Goal: Task Accomplishment & Management: Use online tool/utility

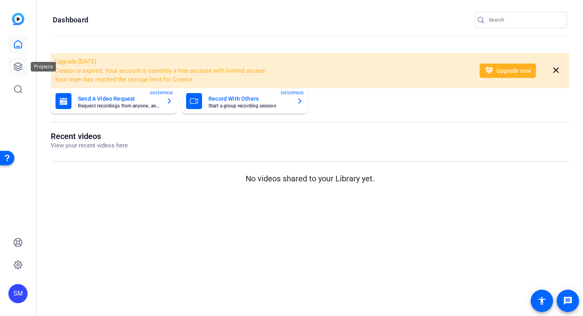
click at [18, 66] on icon at bounding box center [18, 67] width 10 height 10
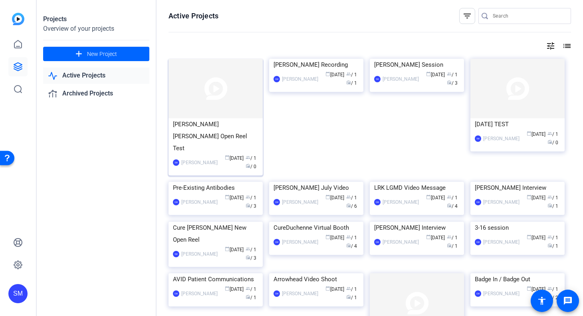
click at [196, 122] on div "[PERSON_NAME] [PERSON_NAME] Open Reel Test" at bounding box center [215, 136] width 85 height 36
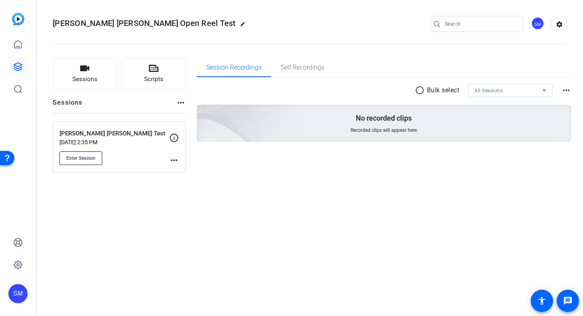
click at [85, 160] on span "Enter Session" at bounding box center [80, 158] width 29 height 6
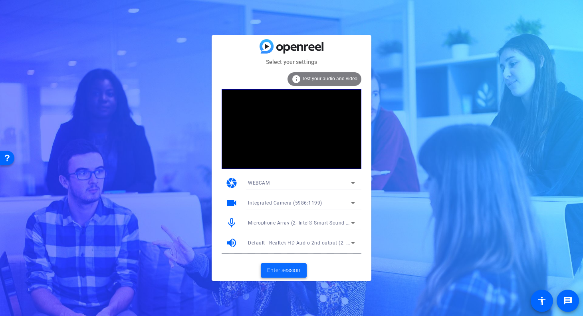
click at [287, 268] on span "Enter session" at bounding box center [283, 270] width 33 height 8
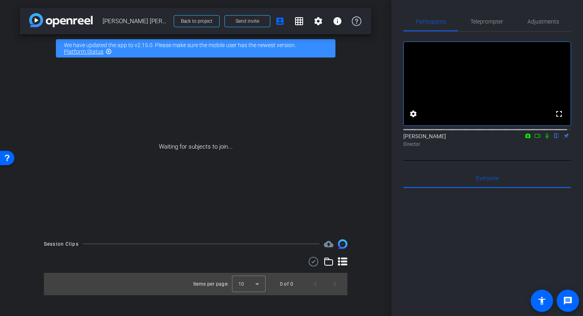
click at [531, 277] on div at bounding box center [487, 287] width 168 height 198
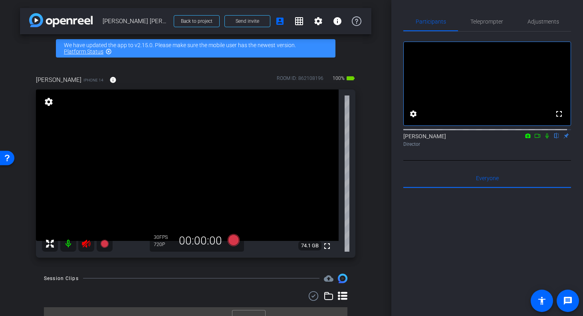
click at [88, 244] on icon at bounding box center [86, 244] width 10 height 10
click at [543, 25] on span "Adjustments" at bounding box center [543, 21] width 32 height 19
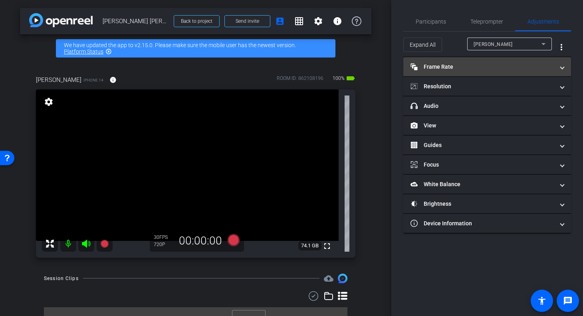
click at [449, 67] on mat-panel-title "Frame Rate Frame Rate" at bounding box center [482, 67] width 144 height 8
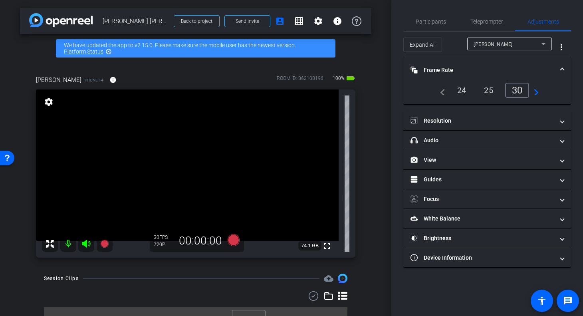
click at [461, 88] on div "24" at bounding box center [461, 90] width 21 height 14
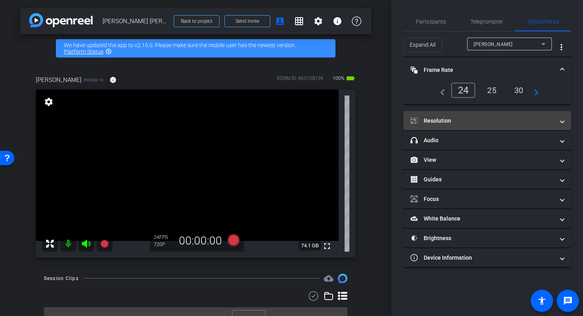
click at [444, 119] on mat-panel-title "Resolution" at bounding box center [482, 121] width 144 height 8
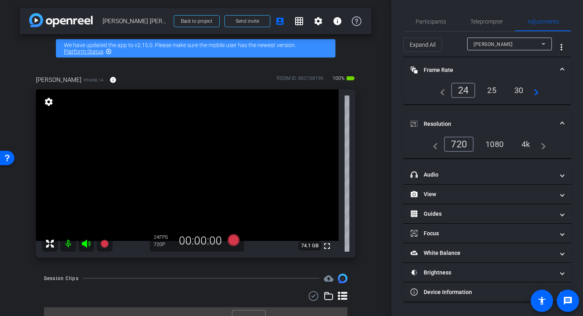
click at [496, 141] on div "1080" at bounding box center [494, 144] width 30 height 14
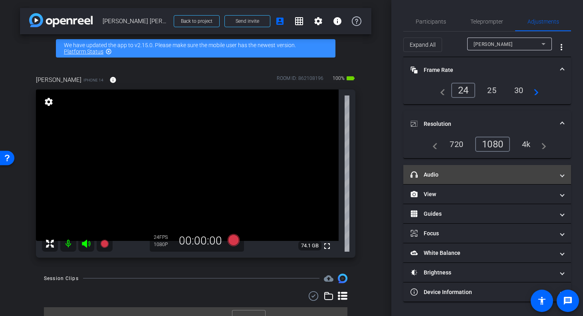
click at [442, 175] on mat-panel-title "headphone icon Audio" at bounding box center [482, 174] width 144 height 8
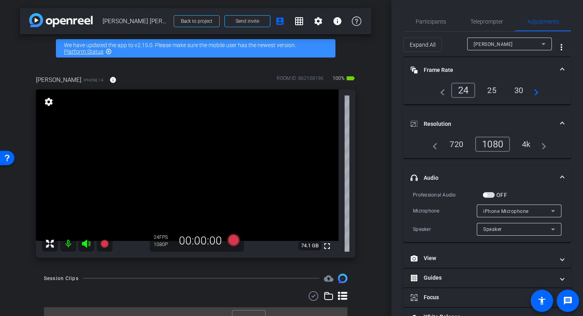
click at [489, 194] on span "button" at bounding box center [489, 195] width 12 height 6
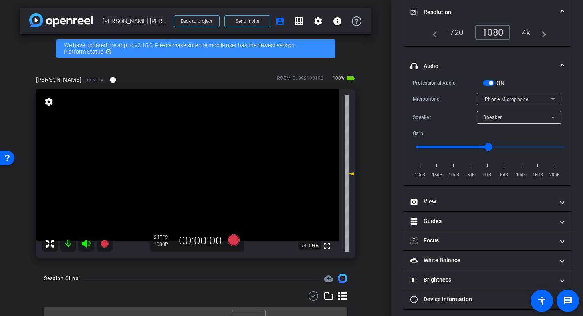
scroll to position [115, 0]
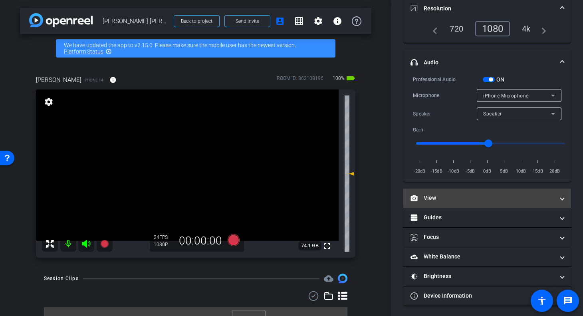
click at [556, 196] on span "View" at bounding box center [485, 198] width 150 height 8
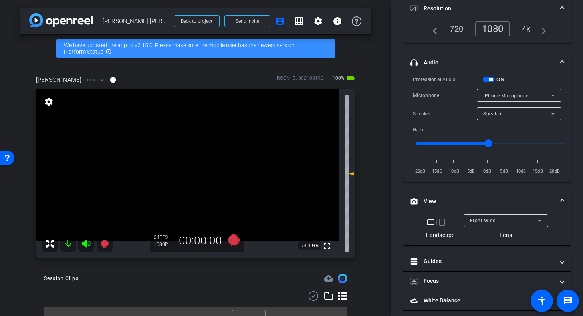
click at [556, 197] on span "View" at bounding box center [485, 201] width 150 height 8
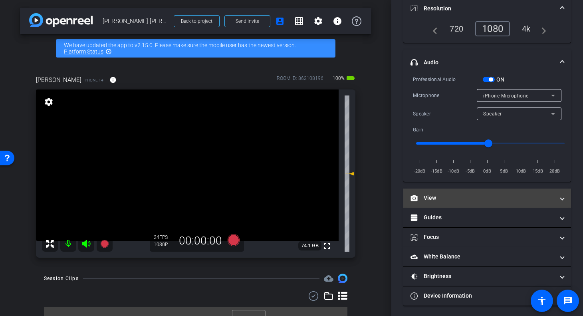
click at [556, 196] on span "View" at bounding box center [485, 198] width 150 height 8
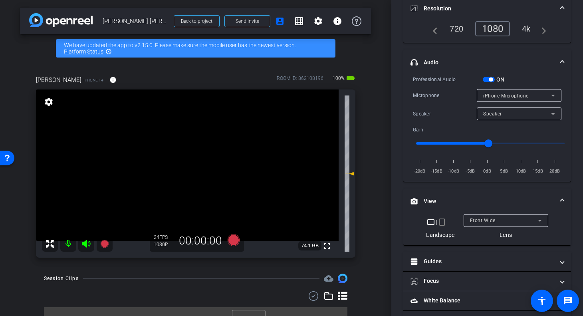
scroll to position [0, 0]
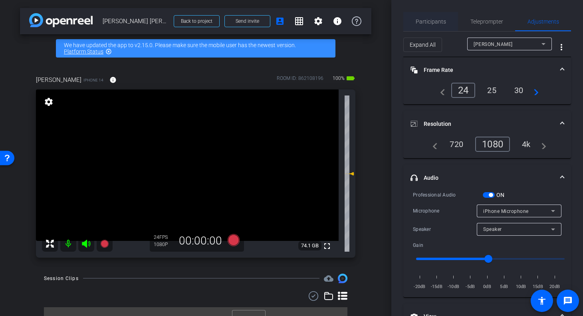
click at [431, 22] on span "Participants" at bounding box center [431, 22] width 30 height 6
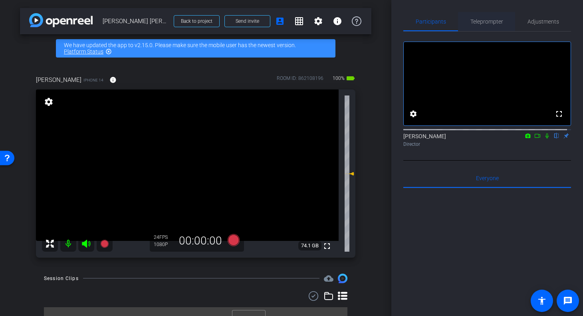
click at [483, 20] on span "Teleprompter" at bounding box center [486, 22] width 33 height 6
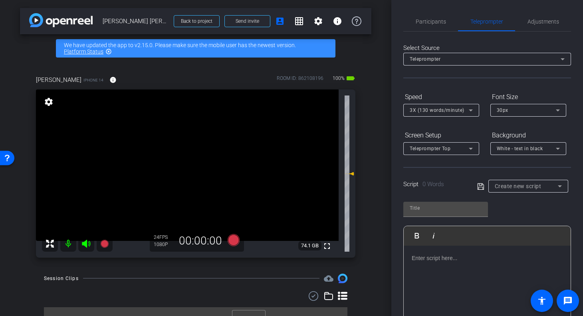
scroll to position [120, 0]
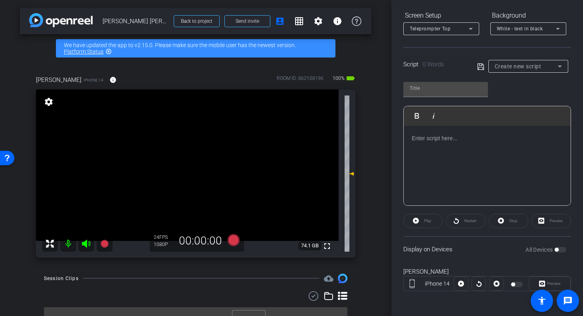
click at [426, 145] on div at bounding box center [487, 166] width 167 height 80
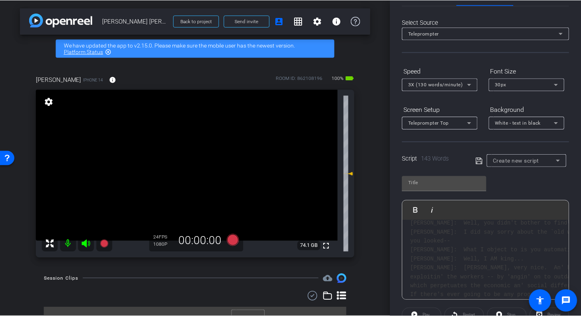
scroll to position [0, 0]
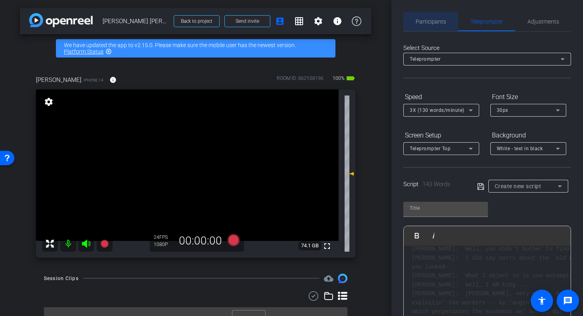
click at [433, 19] on span "Participants" at bounding box center [431, 22] width 30 height 6
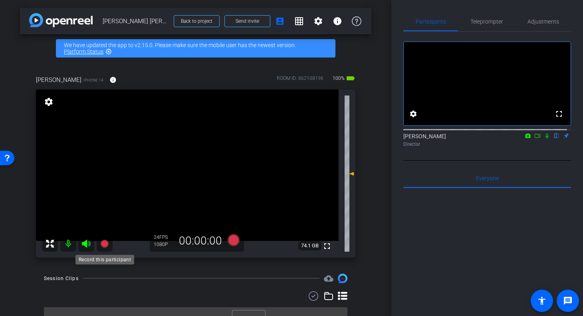
click at [104, 242] on icon at bounding box center [104, 243] width 8 height 8
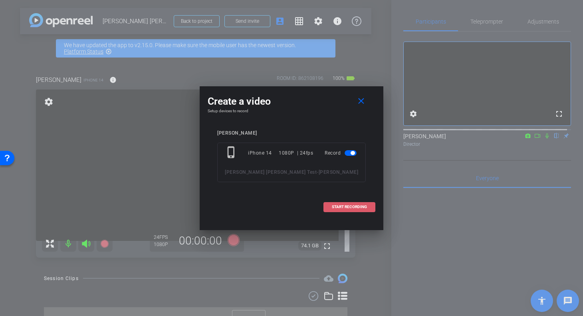
click at [348, 206] on span "START RECORDING" at bounding box center [349, 207] width 35 height 4
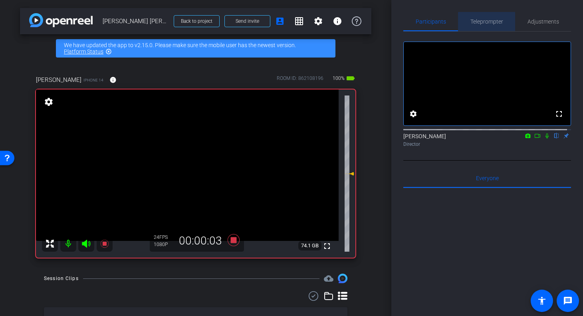
click at [492, 22] on span "Teleprompter" at bounding box center [486, 22] width 33 height 6
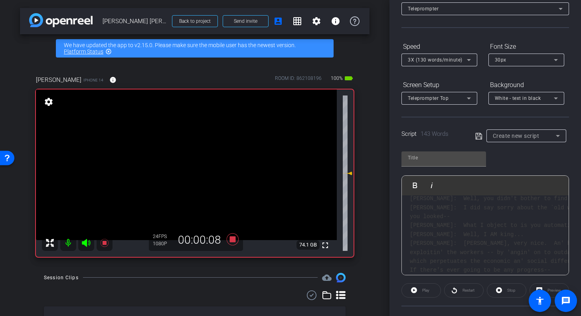
scroll to position [120, 0]
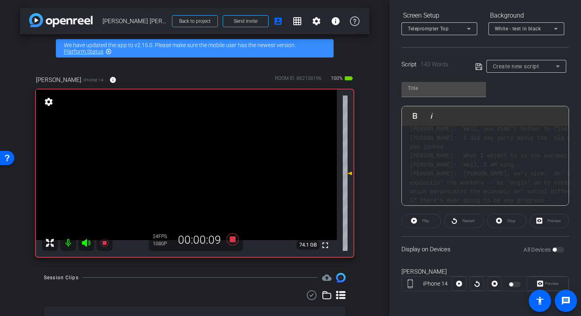
click at [414, 220] on div "Play" at bounding box center [422, 221] width 40 height 14
click at [430, 218] on div "Play" at bounding box center [422, 221] width 40 height 14
click at [473, 156] on pre "[clop clop] [PERSON_NAME]: Old woman! [PERSON_NAME]: Man! [PERSON_NAME]: Old Ma…" at bounding box center [485, 115] width 151 height 179
click at [467, 220] on div "Restart" at bounding box center [464, 221] width 40 height 14
click at [457, 220] on div "Restart" at bounding box center [464, 221] width 40 height 14
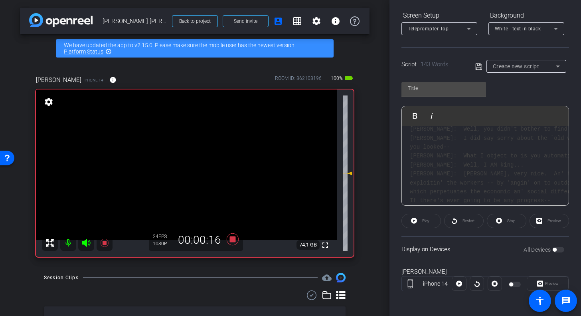
click at [544, 220] on div "Preview" at bounding box center [550, 221] width 40 height 14
click at [459, 282] on div at bounding box center [459, 283] width 14 height 14
click at [476, 263] on div "[PERSON_NAME] iPhone 14 [GEOGRAPHIC_DATA]" at bounding box center [486, 282] width 168 height 43
click at [484, 148] on pre "[clop clop] [PERSON_NAME]: Old woman! [PERSON_NAME]: Man! [PERSON_NAME]: Old Ma…" at bounding box center [485, 115] width 151 height 179
click at [412, 220] on div "Play" at bounding box center [422, 221] width 40 height 14
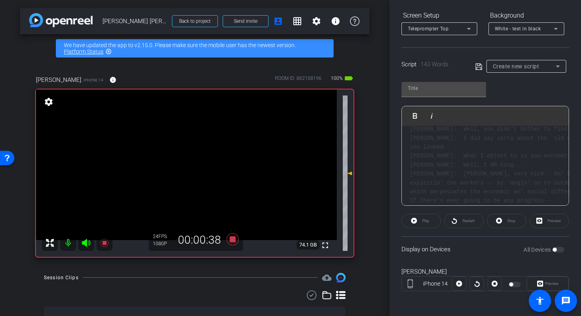
click at [412, 220] on div "Play" at bounding box center [422, 221] width 40 height 14
click at [471, 28] on icon at bounding box center [469, 29] width 10 height 10
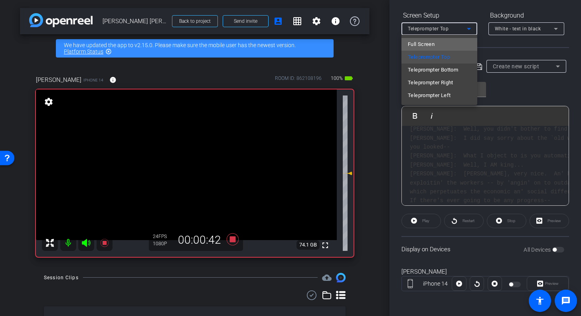
click at [431, 42] on span "Full Screen" at bounding box center [421, 45] width 27 height 10
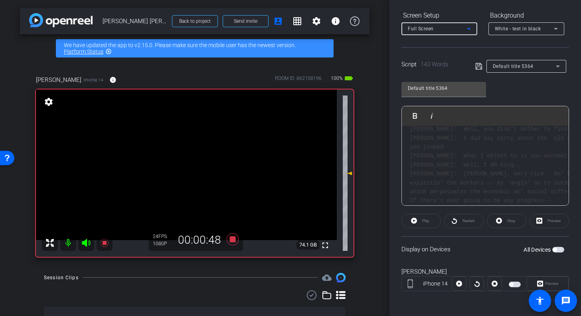
click at [414, 222] on div "Play" at bounding box center [422, 221] width 40 height 14
click at [408, 222] on div "Play" at bounding box center [422, 221] width 40 height 14
click at [553, 66] on icon at bounding box center [558, 66] width 10 height 10
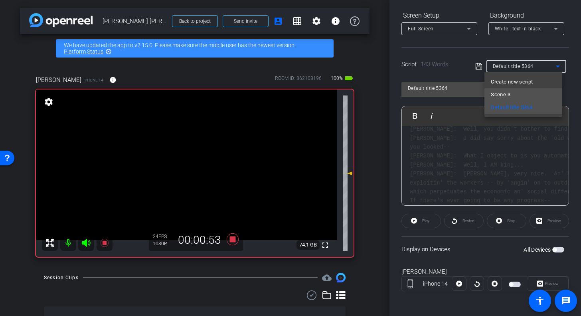
click at [502, 93] on span "Scene 3" at bounding box center [501, 95] width 20 height 10
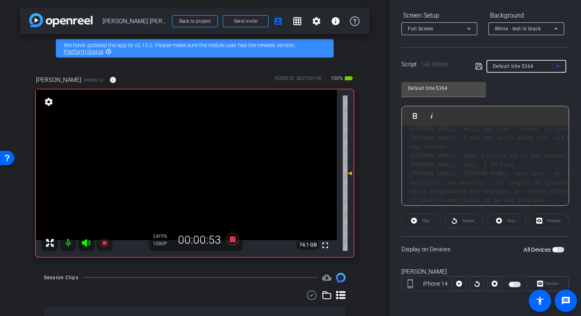
type input "Scene 3"
click at [412, 220] on div "Play" at bounding box center [422, 221] width 40 height 14
click at [533, 89] on div "Scene 3 Play Play from this location Play Selected Play and display the selecte…" at bounding box center [486, 141] width 168 height 130
click at [553, 247] on span "button" at bounding box center [555, 249] width 4 height 4
click at [411, 218] on icon at bounding box center [414, 221] width 6 height 10
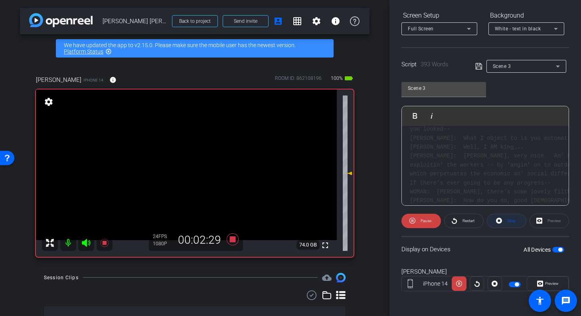
click at [500, 220] on span at bounding box center [506, 220] width 39 height 19
click at [412, 220] on icon at bounding box center [414, 221] width 6 height 6
click at [410, 218] on icon at bounding box center [413, 221] width 6 height 6
click at [410, 218] on span at bounding box center [421, 220] width 39 height 19
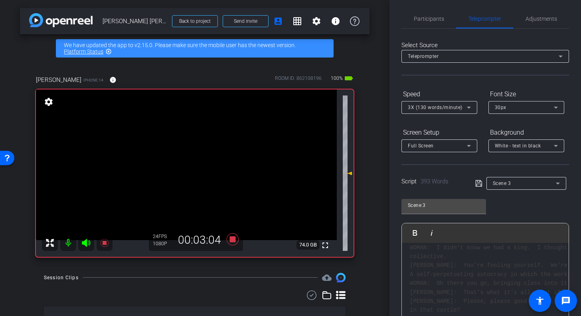
scroll to position [0, 0]
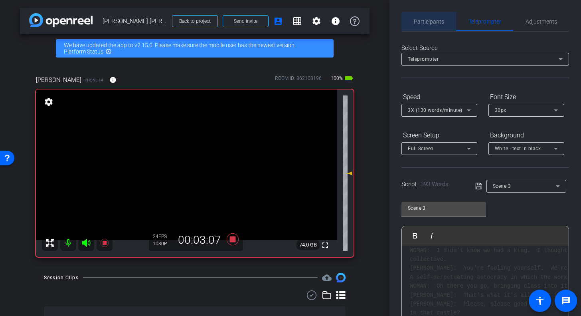
click at [433, 23] on span "Participants" at bounding box center [429, 22] width 30 height 6
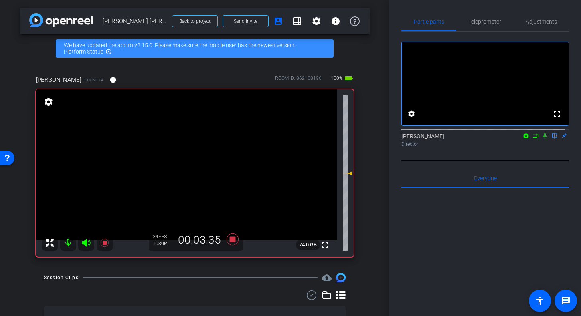
click at [107, 50] on mat-icon "highlight_off" at bounding box center [108, 51] width 6 height 6
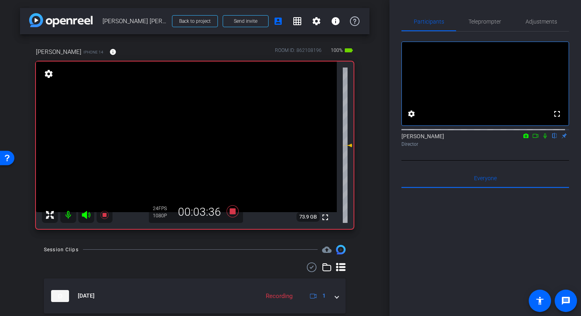
click at [370, 60] on div "arrow_back [PERSON_NAME] [PERSON_NAME] Test Back to project Send invite account…" at bounding box center [195, 158] width 390 height 316
click at [105, 214] on icon at bounding box center [104, 215] width 8 height 8
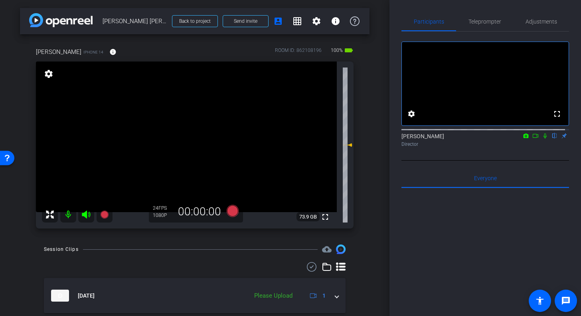
click at [457, 210] on div at bounding box center [486, 287] width 168 height 198
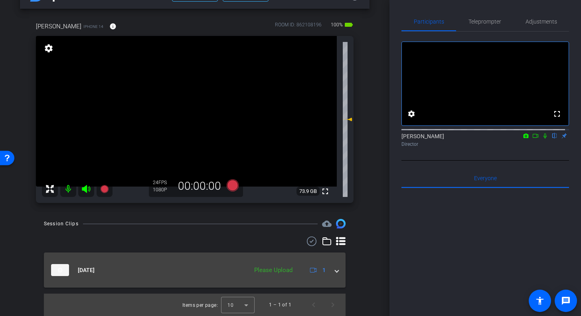
click at [273, 267] on div "Please Upload" at bounding box center [273, 269] width 46 height 9
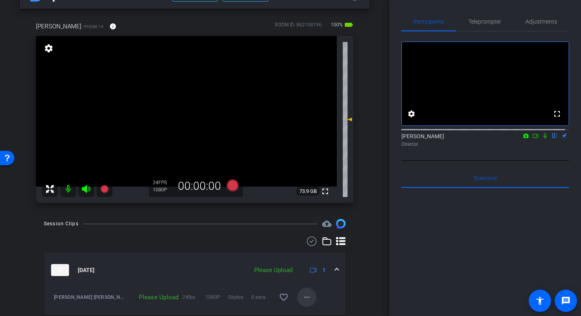
click at [309, 298] on span at bounding box center [306, 296] width 19 height 19
click at [311, 261] on span "Upload" at bounding box center [316, 261] width 32 height 10
click at [307, 296] on mat-icon "more_horiz" at bounding box center [307, 297] width 10 height 10
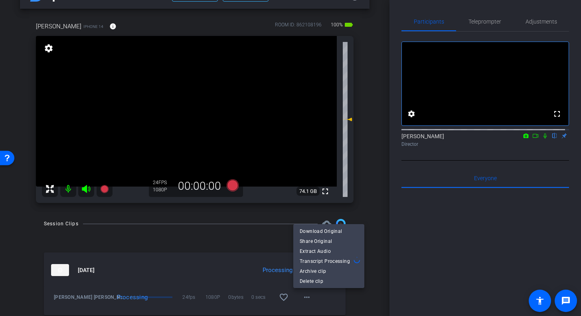
click at [372, 198] on div at bounding box center [290, 158] width 581 height 316
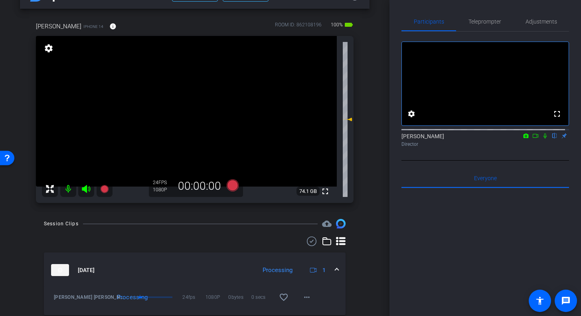
scroll to position [0, 0]
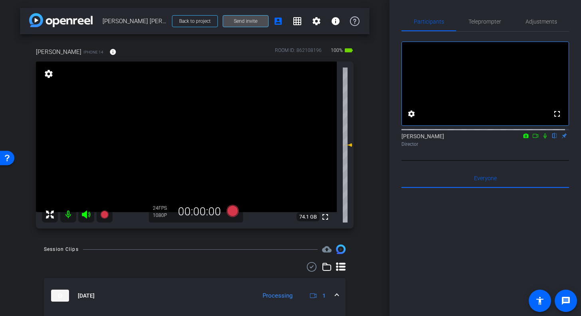
click at [245, 20] on span "Send invite" at bounding box center [246, 21] width 24 height 6
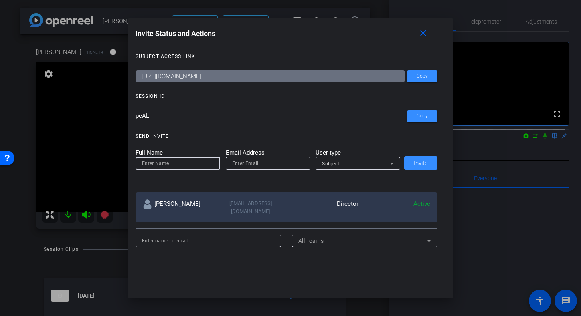
click at [157, 161] on input at bounding box center [178, 163] width 72 height 10
type input "[PERSON_NAME]"
paste input "[EMAIL_ADDRESS][DOMAIN_NAME]"
type input "[EMAIL_ADDRESS][DOMAIN_NAME]"
click at [391, 164] on icon at bounding box center [392, 163] width 10 height 10
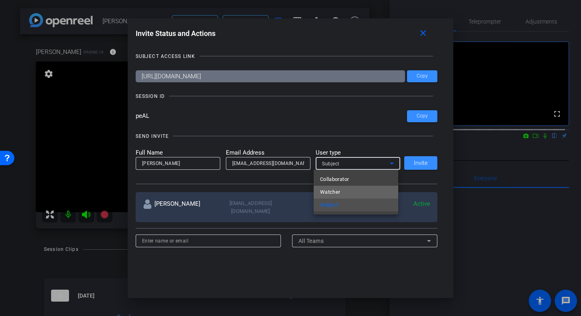
click at [327, 191] on span "Watcher" at bounding box center [330, 192] width 20 height 10
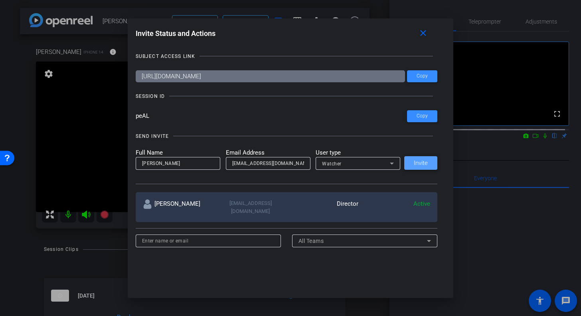
click at [418, 161] on span "Invite" at bounding box center [421, 163] width 14 height 6
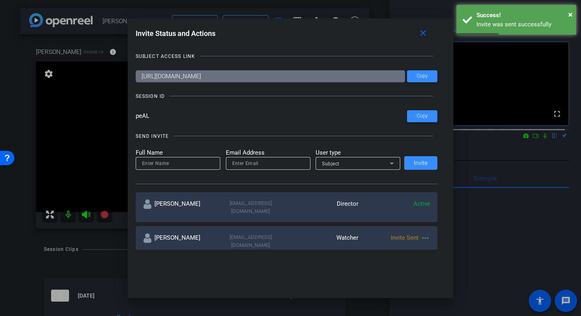
click at [422, 233] on mat-icon "more_horiz" at bounding box center [426, 238] width 10 height 10
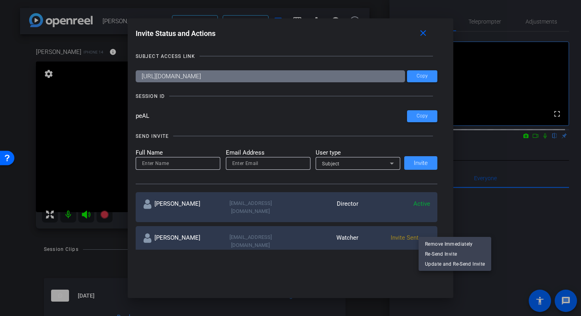
click at [391, 268] on div at bounding box center [290, 158] width 581 height 316
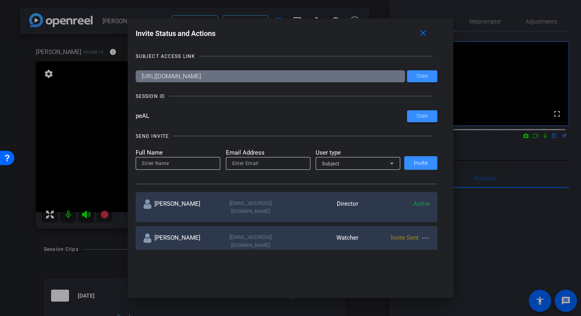
click at [423, 233] on mat-icon "more_horiz" at bounding box center [426, 238] width 10 height 10
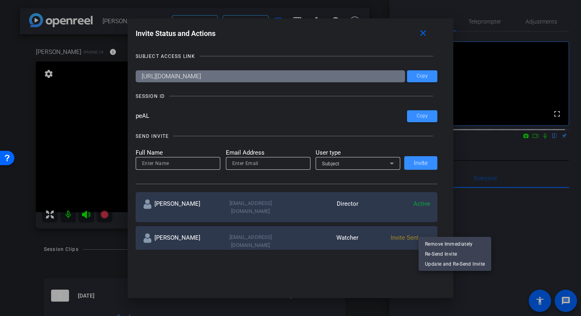
click at [390, 263] on div at bounding box center [290, 158] width 581 height 316
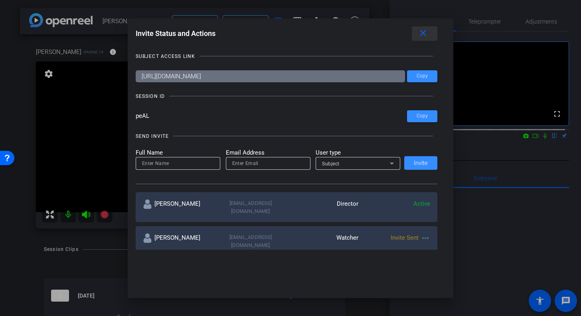
click at [423, 36] on mat-icon "close" at bounding box center [423, 33] width 10 height 10
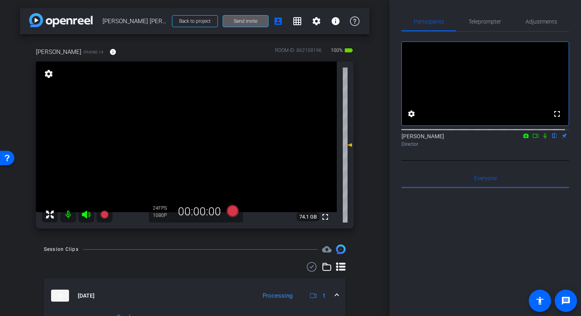
click at [367, 240] on div "arrow_back [PERSON_NAME] [PERSON_NAME] Test Back to project Send invite account…" at bounding box center [195, 158] width 390 height 316
click at [233, 25] on span at bounding box center [245, 21] width 45 height 19
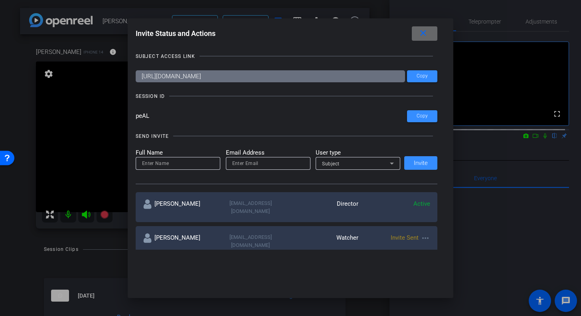
click at [425, 33] on mat-icon "close" at bounding box center [423, 33] width 10 height 10
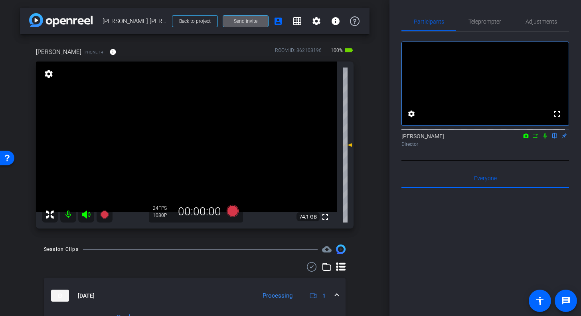
click at [365, 105] on div "[PERSON_NAME] iPhone 14 info ROOM ID: 862108196 100% battery_std fullscreen set…" at bounding box center [195, 135] width 350 height 202
click at [374, 170] on div "arrow_back [PERSON_NAME] [PERSON_NAME] Test Back to project Send invite account…" at bounding box center [195, 158] width 390 height 316
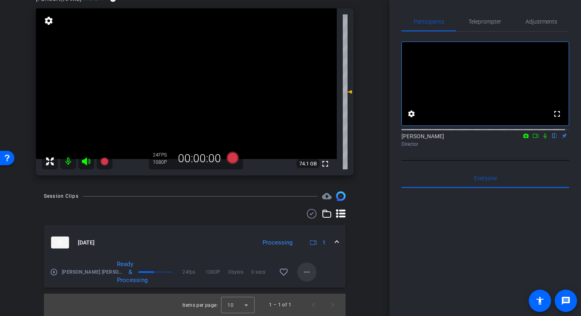
click at [303, 273] on mat-icon "more_horiz" at bounding box center [307, 272] width 10 height 10
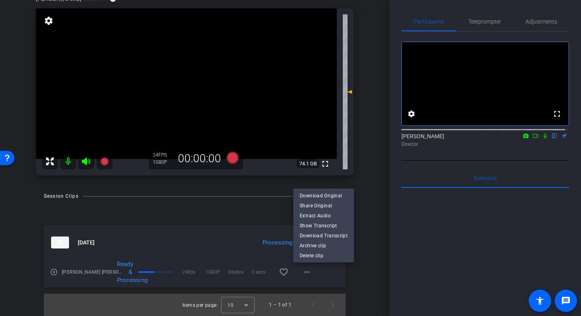
click at [368, 186] on div at bounding box center [290, 158] width 581 height 316
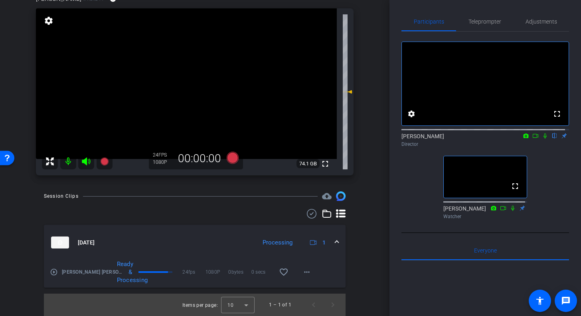
scroll to position [0, 0]
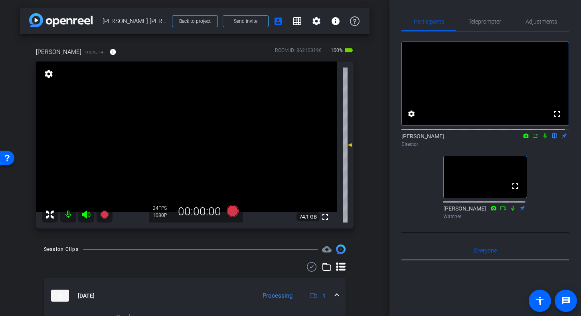
click at [371, 99] on div "arrow_back [PERSON_NAME] [PERSON_NAME] Test Back to project Send invite account…" at bounding box center [195, 158] width 390 height 316
click at [489, 22] on span "Teleprompter" at bounding box center [485, 22] width 33 height 6
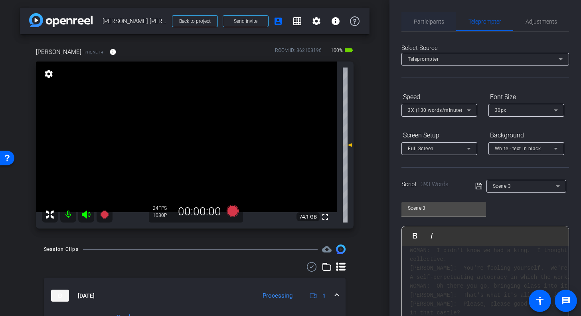
click at [425, 22] on span "Participants" at bounding box center [429, 22] width 30 height 6
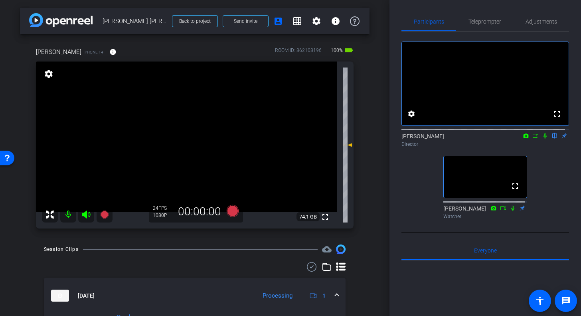
click at [418, 184] on div "fullscreen settings [PERSON_NAME] flip Director fullscreen [PERSON_NAME] Watcher" at bounding box center [486, 127] width 168 height 191
click at [478, 20] on span "Teleprompter" at bounding box center [485, 22] width 33 height 6
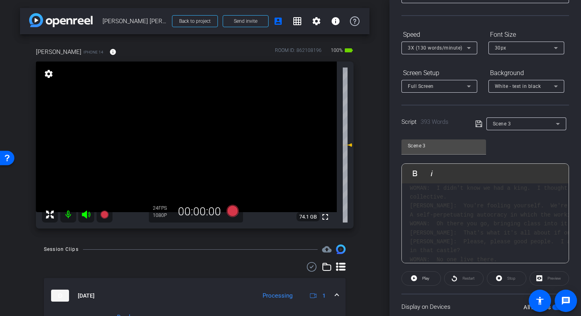
scroll to position [62, 0]
click at [446, 147] on input "Scene 3" at bounding box center [444, 146] width 72 height 10
click at [527, 143] on div "Scene 3 Play Play from this location Play Selected Play and display the selecte…" at bounding box center [486, 198] width 168 height 130
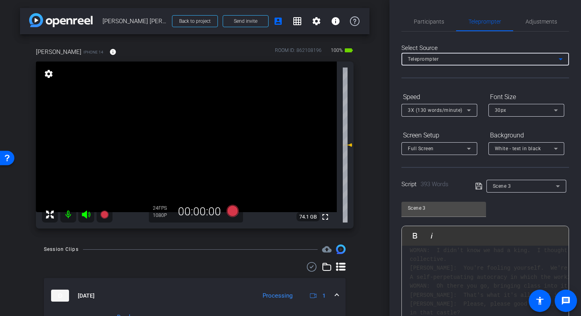
click at [559, 59] on icon at bounding box center [561, 59] width 10 height 10
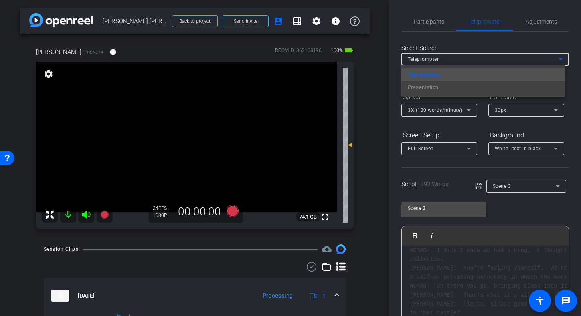
click at [436, 87] on div "Teleprompter Presentation" at bounding box center [484, 81] width 164 height 32
click at [461, 71] on mat-option "Teleprompter" at bounding box center [484, 74] width 164 height 13
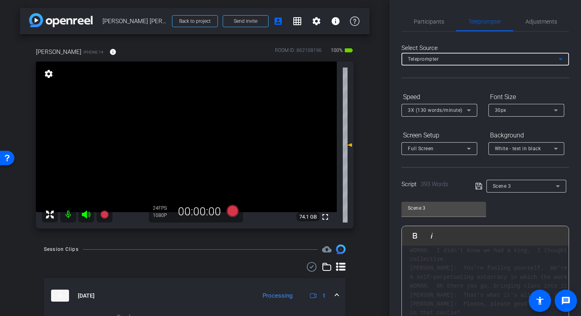
click at [482, 40] on div "Select Source Teleprompter Speed 3X (130 words/minute) Font Size 30px Screen Se…" at bounding box center [486, 228] width 168 height 393
click at [547, 41] on div "Select Source Teleprompter Speed 3X (130 words/minute) Font Size 30px Screen Se…" at bounding box center [486, 228] width 168 height 393
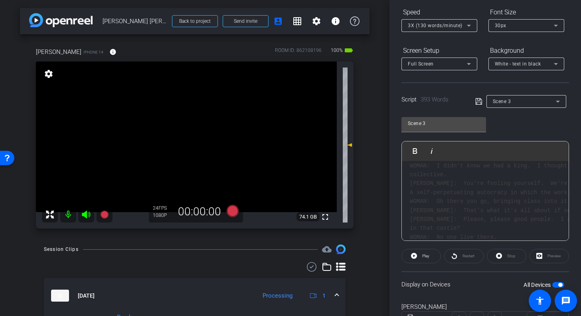
scroll to position [120, 0]
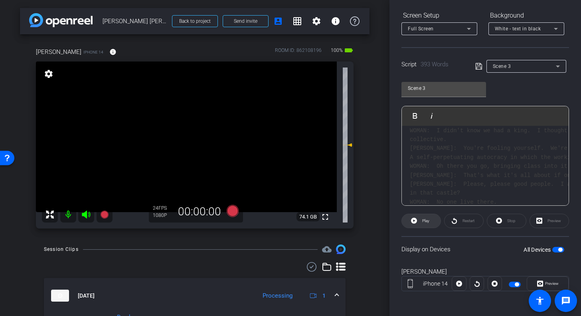
click at [415, 218] on icon at bounding box center [414, 221] width 6 height 6
click at [410, 220] on icon at bounding box center [413, 221] width 6 height 10
click at [496, 220] on icon at bounding box center [499, 221] width 6 height 10
click at [487, 257] on div "Display on Devices All Devices" at bounding box center [486, 249] width 168 height 26
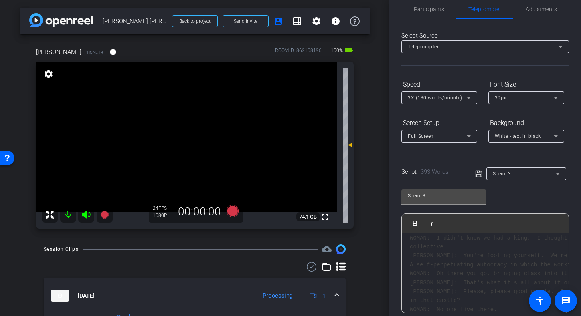
scroll to position [0, 0]
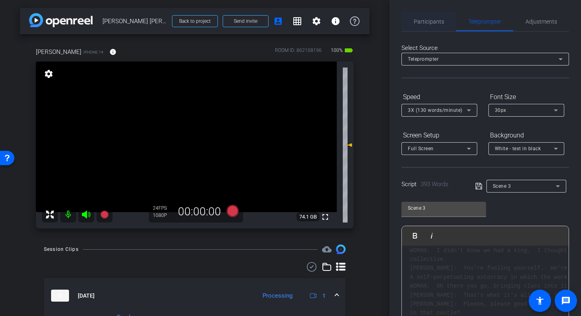
click at [433, 20] on span "Participants" at bounding box center [429, 22] width 30 height 6
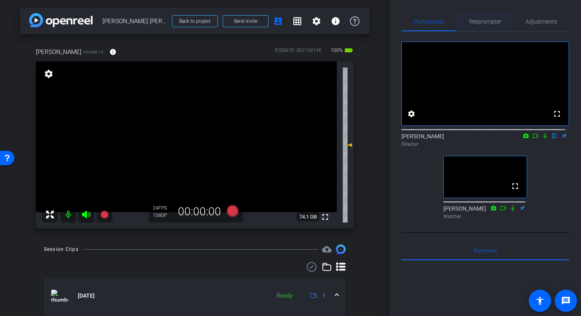
click at [478, 22] on span "Teleprompter" at bounding box center [485, 22] width 33 height 6
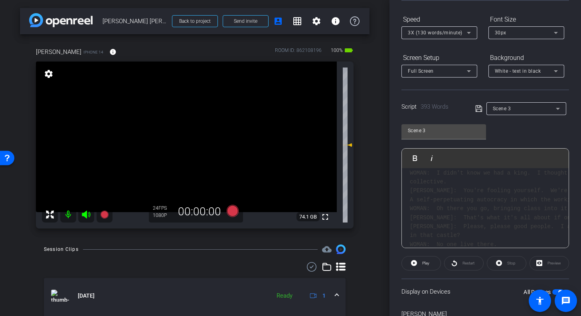
scroll to position [120, 0]
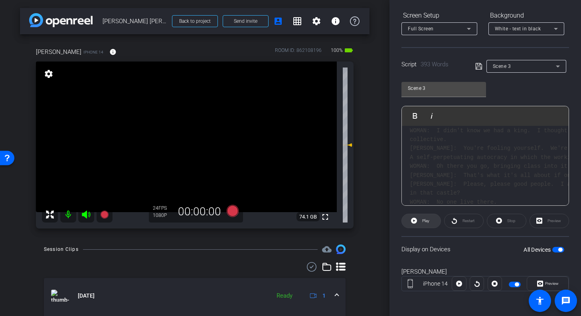
click at [416, 220] on icon at bounding box center [414, 221] width 6 height 6
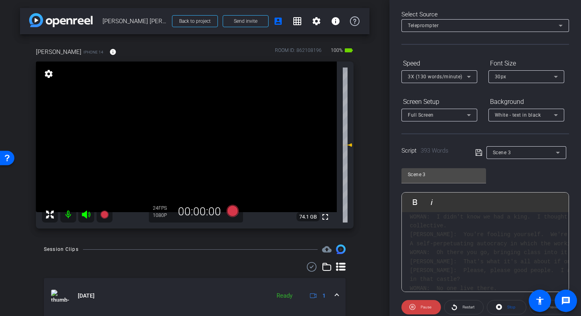
scroll to position [0, 0]
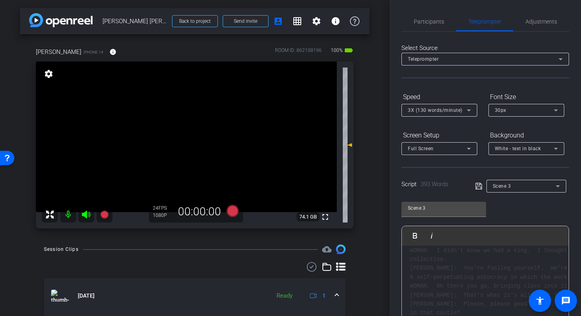
click at [472, 109] on icon at bounding box center [469, 110] width 10 height 10
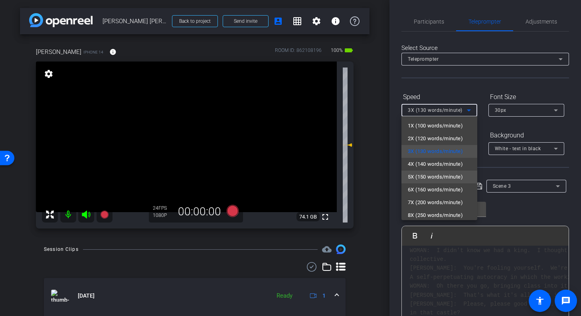
click at [436, 177] on span "5X (150 words/minute)" at bounding box center [435, 177] width 55 height 10
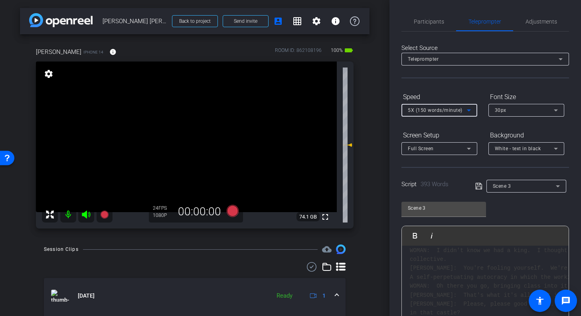
click at [469, 109] on icon at bounding box center [469, 110] width 10 height 10
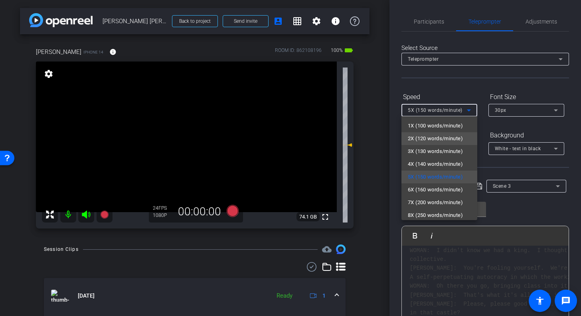
click at [424, 137] on span "2X (120 words/minute)" at bounding box center [435, 139] width 55 height 10
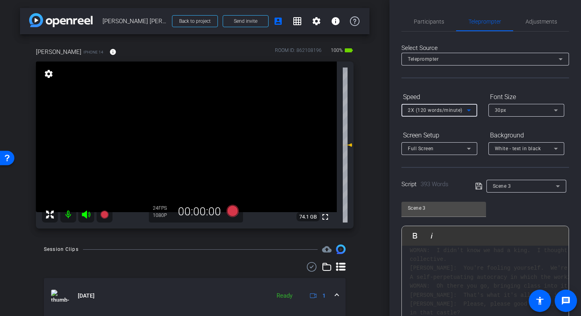
click at [469, 108] on icon at bounding box center [469, 110] width 10 height 10
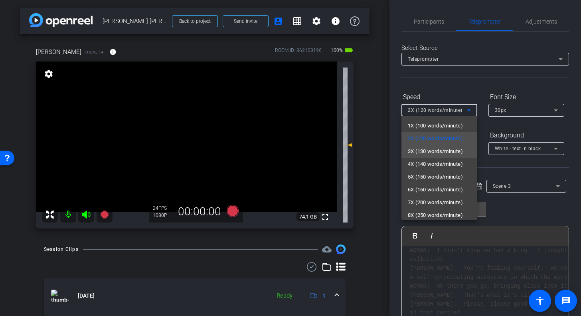
click at [434, 153] on span "3X (130 words/minute)" at bounding box center [435, 152] width 55 height 10
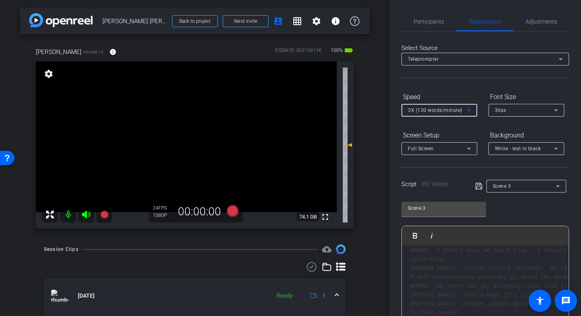
click at [534, 86] on div "Select Source Teleprompter Speed 3X (130 words/minute) Font Size 30px Screen Se…" at bounding box center [486, 228] width 168 height 393
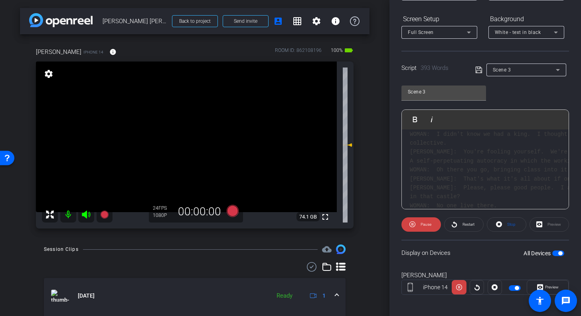
scroll to position [120, 0]
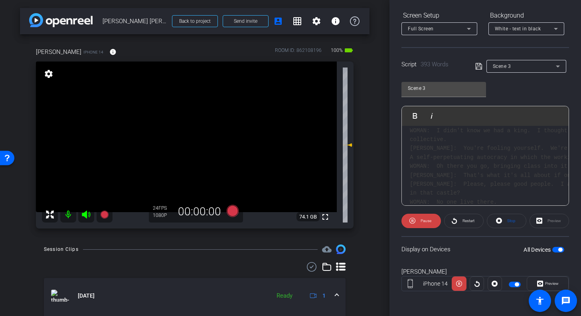
drag, startPoint x: 455, startPoint y: 228, endPoint x: 438, endPoint y: 230, distance: 17.7
click at [438, 230] on openreel-capture-teleprompter "Speed 3X (130 words/minute) Font Size 30px Screen Setup Full Screen Background …" at bounding box center [486, 137] width 168 height 335
click at [505, 219] on span "Stop" at bounding box center [510, 220] width 10 height 11
click at [558, 248] on span "button" at bounding box center [560, 249] width 4 height 4
click at [557, 248] on span "button" at bounding box center [558, 250] width 12 height 6
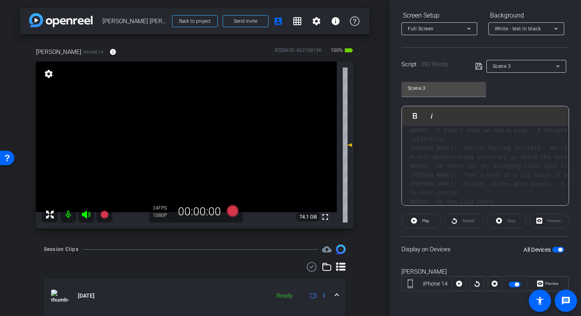
click at [543, 220] on div "Preview" at bounding box center [550, 221] width 40 height 14
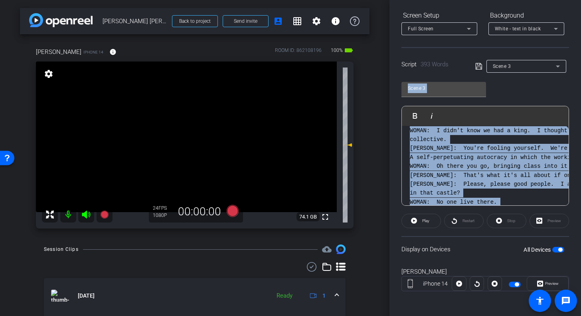
drag, startPoint x: 576, startPoint y: 189, endPoint x: 562, endPoint y: 64, distance: 125.8
click at [562, 64] on div "Participants Teleprompter Adjustments settings [PERSON_NAME] flip Director [PER…" at bounding box center [486, 158] width 192 height 316
click at [560, 91] on div "Scene 3 Play Play from this location Play Selected Play and display the selecte…" at bounding box center [486, 141] width 168 height 130
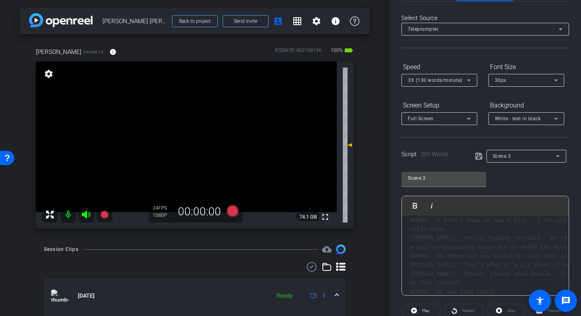
scroll to position [0, 0]
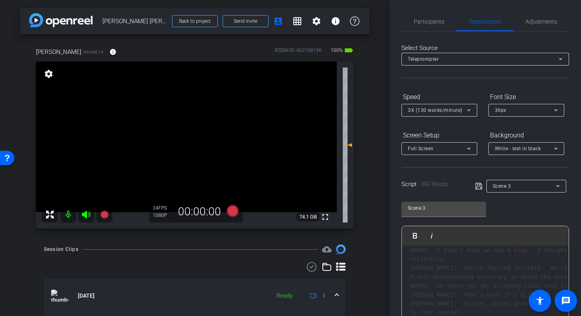
click at [506, 36] on div "Select Source Teleprompter Speed 3X (130 words/minute) Font Size 30px Screen Se…" at bounding box center [486, 228] width 168 height 393
click at [312, 20] on mat-icon "settings" at bounding box center [317, 21] width 10 height 10
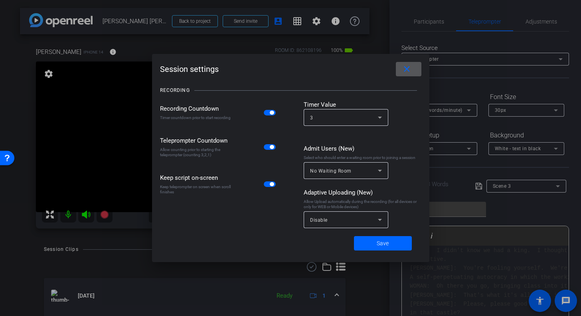
click at [379, 171] on icon at bounding box center [380, 171] width 10 height 10
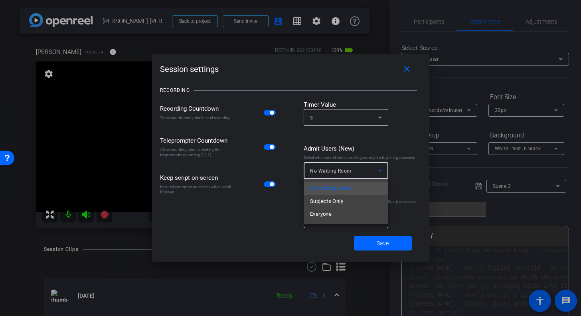
click at [379, 171] on div at bounding box center [290, 158] width 581 height 316
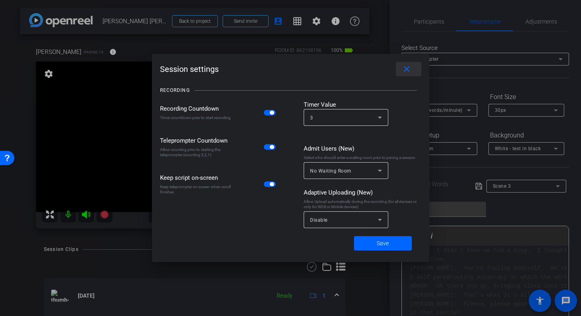
click at [406, 68] on mat-icon "close" at bounding box center [407, 69] width 10 height 10
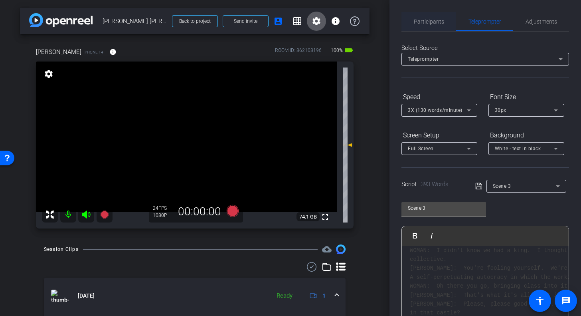
click at [420, 19] on span "Participants" at bounding box center [429, 22] width 30 height 6
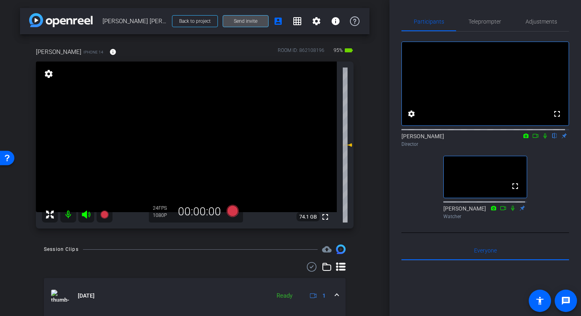
click at [248, 24] on span "Send invite" at bounding box center [246, 21] width 24 height 6
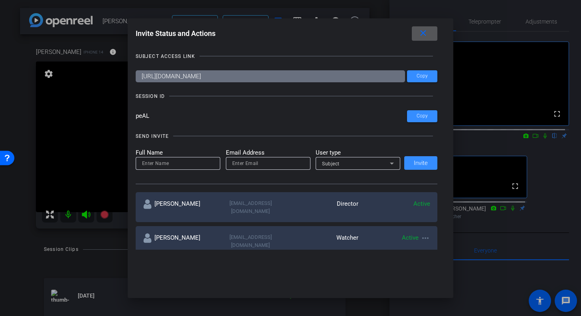
click at [336, 269] on div "Invite Status and Actions close SUBJECT ACCESS LINK [URL][DOMAIN_NAME] Copy SES…" at bounding box center [291, 157] width 326 height 279
click at [388, 262] on div "Invite Status and Actions close SUBJECT ACCESS LINK [URL][DOMAIN_NAME] Copy SES…" at bounding box center [291, 157] width 326 height 279
click at [363, 269] on div "Invite Status and Actions close SUBJECT ACCESS LINK [URL][DOMAIN_NAME] Copy SES…" at bounding box center [291, 157] width 326 height 279
click at [424, 34] on mat-icon "close" at bounding box center [423, 33] width 10 height 10
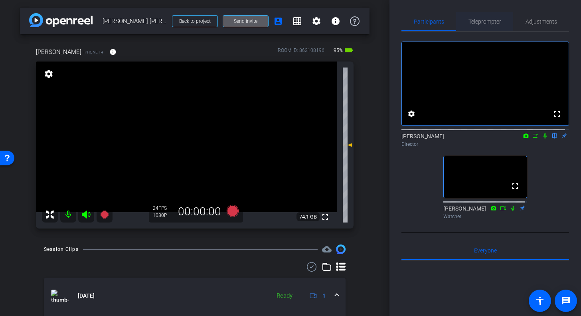
click at [486, 22] on span "Teleprompter" at bounding box center [485, 22] width 33 height 6
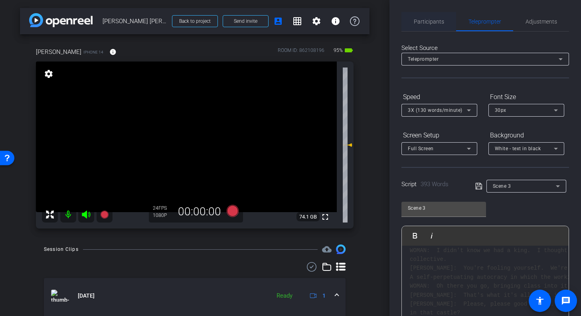
click at [423, 20] on span "Participants" at bounding box center [429, 22] width 30 height 6
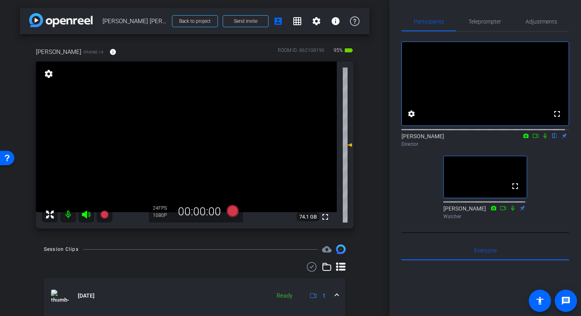
click at [552, 196] on div "fullscreen settings [PERSON_NAME] flip Director fullscreen [PERSON_NAME] Watcher" at bounding box center [486, 127] width 168 height 191
click at [548, 188] on div "fullscreen settings [PERSON_NAME] flip Director fullscreen [PERSON_NAME] Watcher" at bounding box center [486, 127] width 168 height 191
click at [539, 16] on span "Adjustments" at bounding box center [542, 21] width 32 height 19
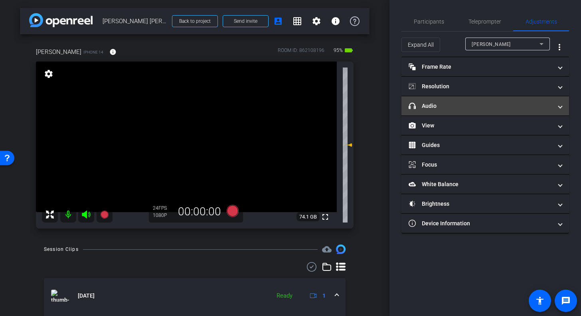
click at [467, 106] on mat-panel-title "headphone icon Audio" at bounding box center [481, 106] width 144 height 8
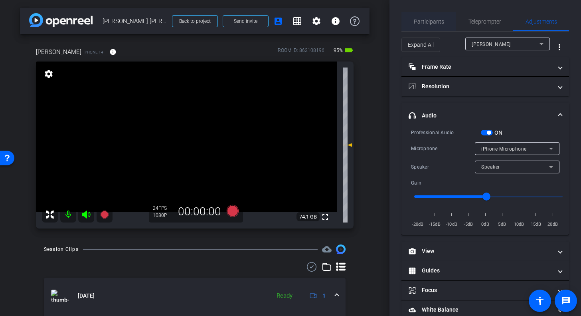
click at [429, 23] on span "Participants" at bounding box center [429, 22] width 30 height 6
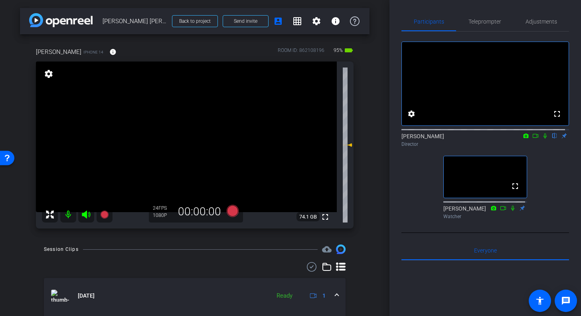
click at [542, 139] on icon at bounding box center [545, 136] width 6 height 6
click at [541, 139] on mat-icon at bounding box center [546, 135] width 10 height 7
click at [535, 21] on span "Adjustments" at bounding box center [542, 22] width 32 height 6
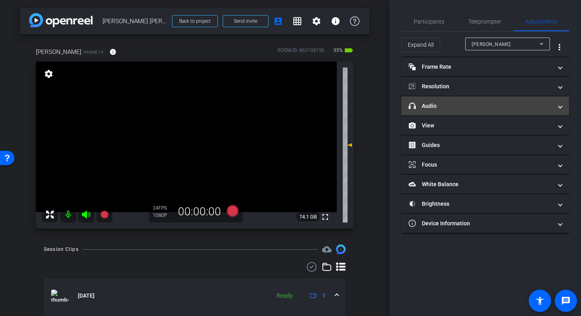
click at [560, 106] on span at bounding box center [560, 106] width 3 height 8
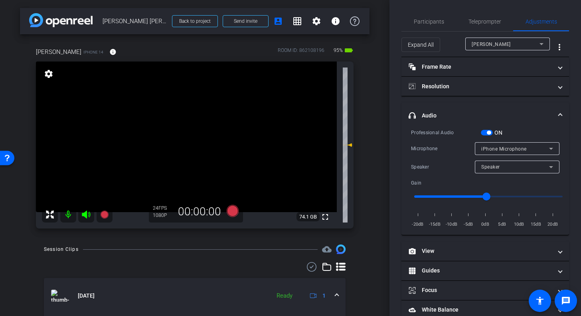
click at [548, 147] on icon at bounding box center [551, 149] width 10 height 10
click at [534, 126] on div at bounding box center [290, 158] width 581 height 316
click at [548, 164] on icon at bounding box center [551, 167] width 10 height 10
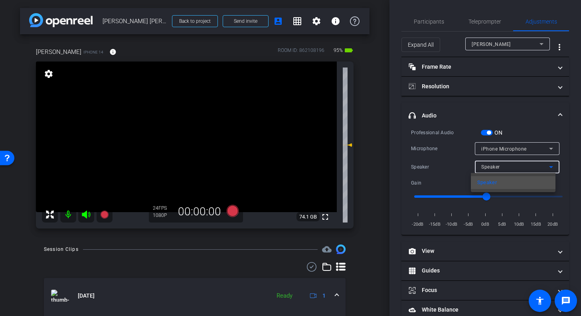
click at [532, 117] on div at bounding box center [290, 158] width 581 height 316
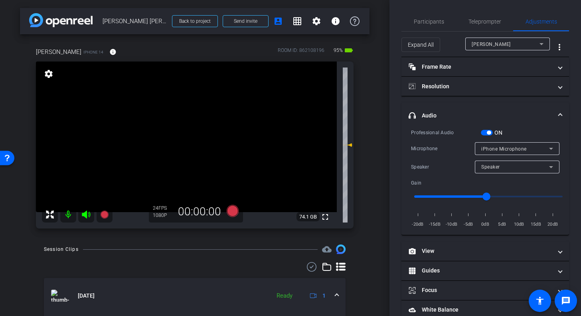
click at [559, 111] on mat-expansion-panel-header "headphone icon Audio" at bounding box center [486, 116] width 168 height 26
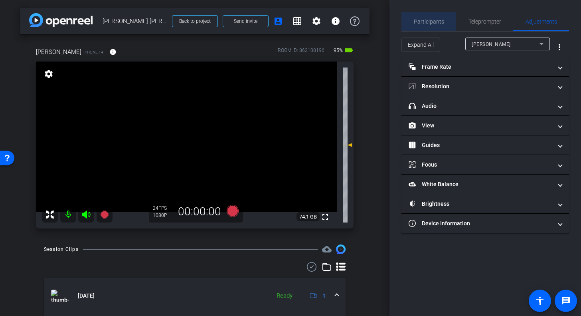
click at [423, 21] on span "Participants" at bounding box center [429, 22] width 30 height 6
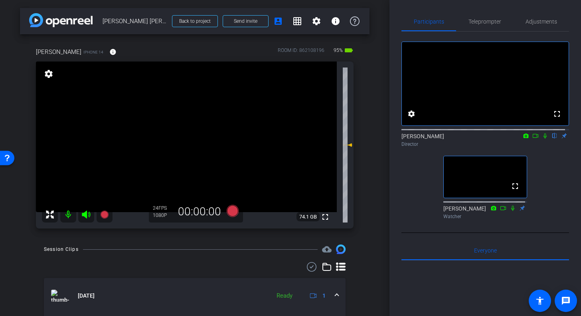
click at [545, 194] on div "fullscreen settings [PERSON_NAME] flip Director fullscreen [PERSON_NAME] Watcher" at bounding box center [486, 127] width 168 height 191
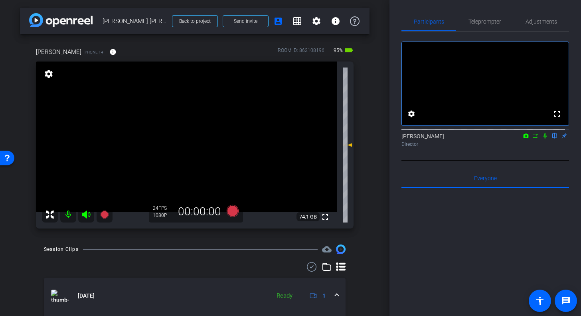
click at [369, 153] on div "arrow_back [PERSON_NAME] [PERSON_NAME] Test Back to project Send invite account…" at bounding box center [195, 158] width 390 height 316
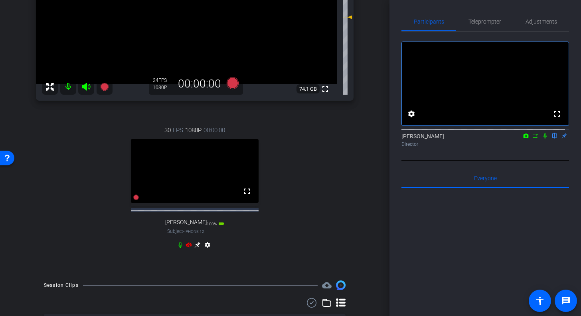
scroll to position [127, 0]
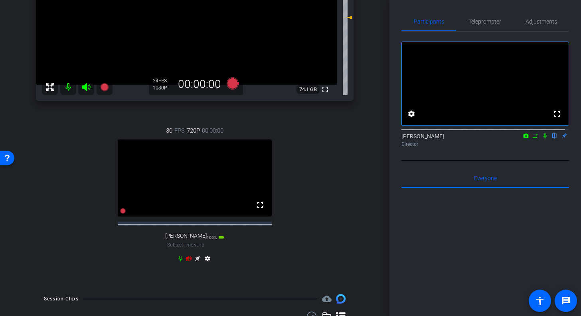
click at [186, 261] on icon at bounding box center [189, 257] width 6 height 5
click at [544, 139] on icon at bounding box center [545, 135] width 3 height 5
click at [543, 139] on icon at bounding box center [545, 135] width 4 height 5
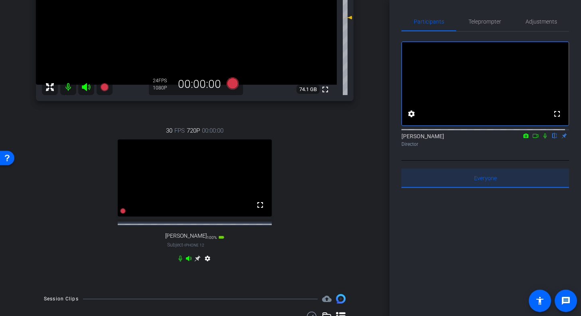
drag, startPoint x: 509, startPoint y: 188, endPoint x: 495, endPoint y: 218, distance: 33.6
click at [495, 218] on div "Everyone 0" at bounding box center [486, 278] width 168 height 220
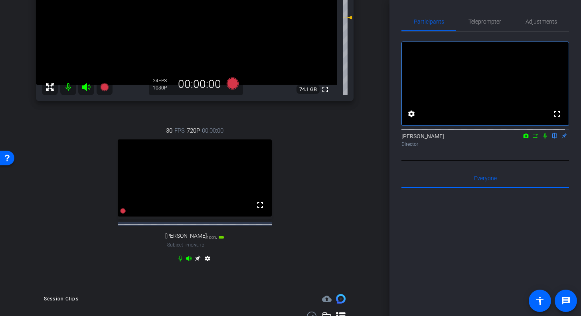
click at [495, 218] on div at bounding box center [486, 287] width 168 height 198
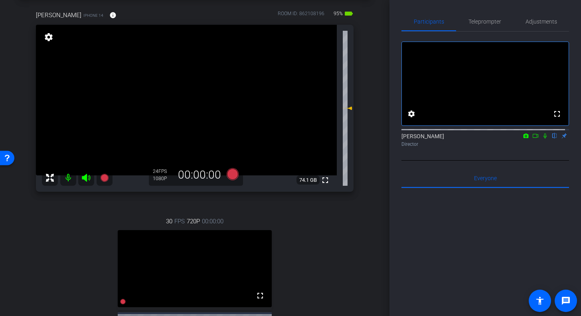
scroll to position [38, 0]
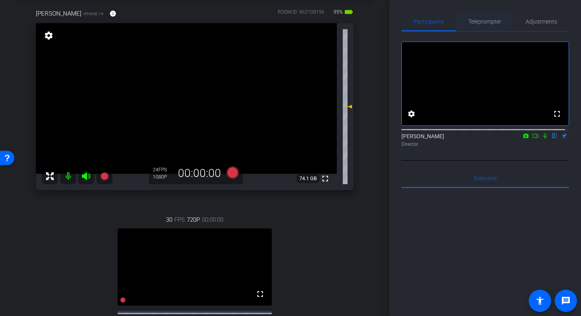
click at [479, 19] on span "Teleprompter" at bounding box center [485, 22] width 33 height 6
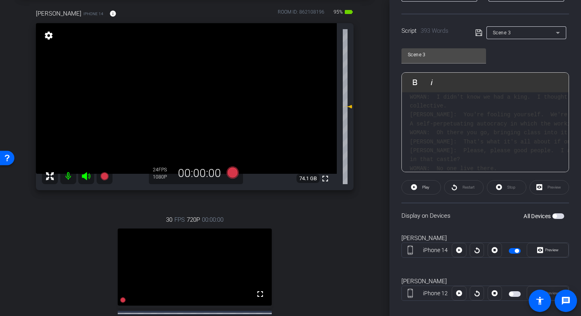
scroll to position [162, 0]
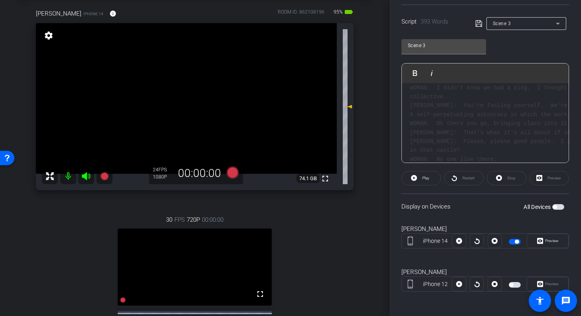
click at [553, 204] on span "button" at bounding box center [558, 207] width 12 height 6
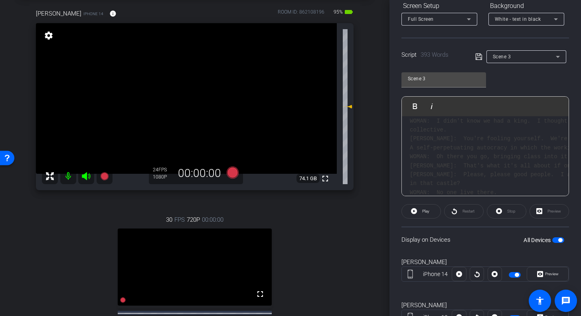
scroll to position [128, 0]
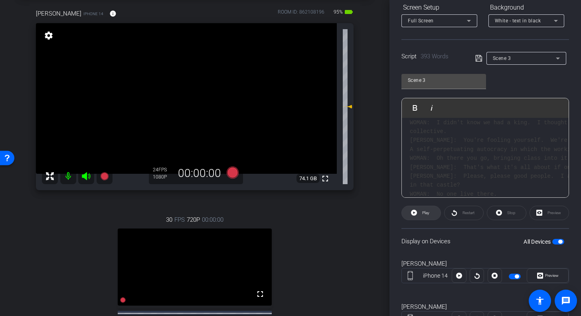
click at [412, 208] on icon at bounding box center [414, 213] width 6 height 10
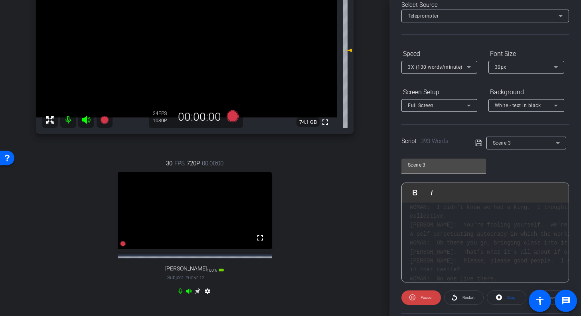
scroll to position [42, 0]
click at [469, 65] on icon at bounding box center [469, 68] width 10 height 10
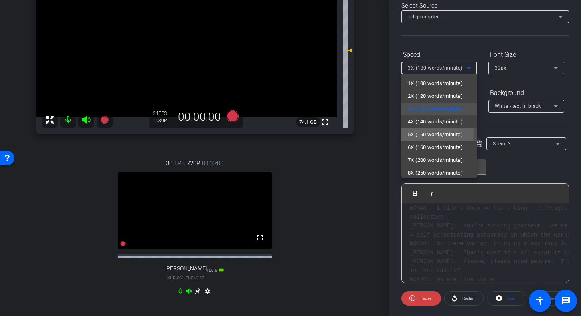
click at [420, 133] on span "5X (150 words/minute)" at bounding box center [435, 135] width 55 height 10
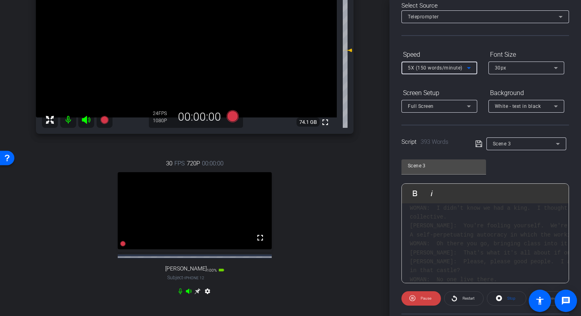
scroll to position [0, 0]
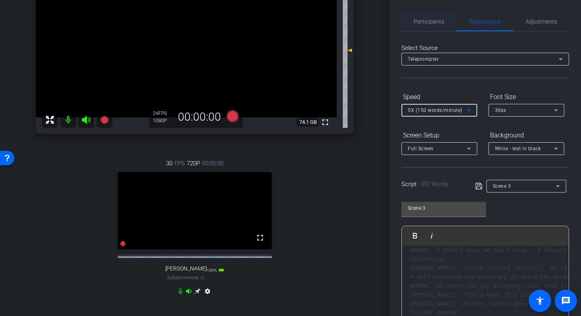
click at [421, 26] on span "Participants" at bounding box center [429, 21] width 30 height 19
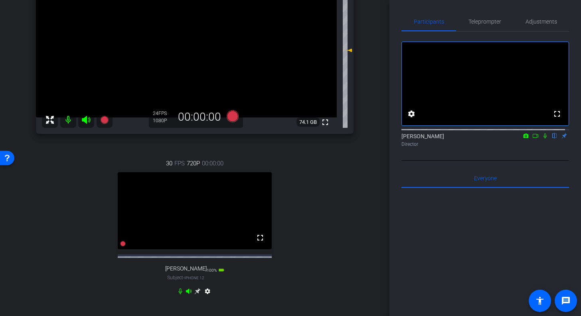
click at [523, 139] on icon at bounding box center [526, 136] width 6 height 6
click at [532, 143] on div at bounding box center [290, 158] width 581 height 316
click at [523, 139] on icon at bounding box center [526, 136] width 6 height 6
click at [516, 154] on span "Integrated Camera (5986:1199)" at bounding box center [484, 154] width 73 height 6
click at [533, 139] on icon at bounding box center [536, 136] width 6 height 6
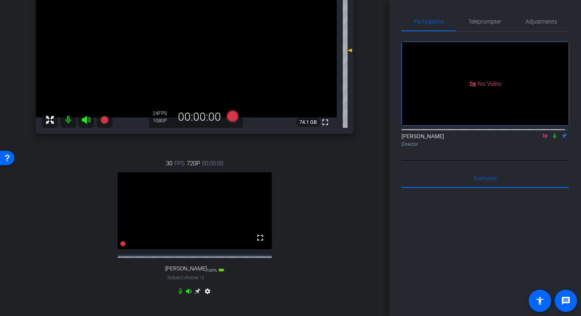
click at [489, 148] on div "Director" at bounding box center [486, 144] width 168 height 7
click at [486, 21] on span "Teleprompter" at bounding box center [485, 22] width 33 height 6
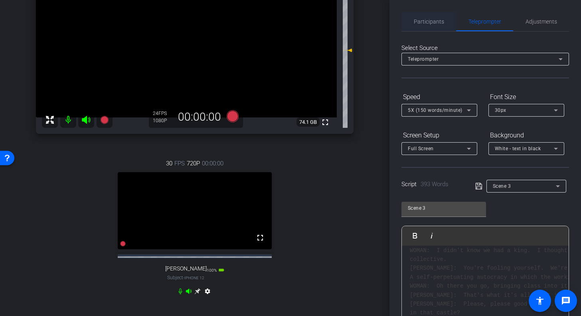
click at [426, 22] on span "Participants" at bounding box center [429, 22] width 30 height 6
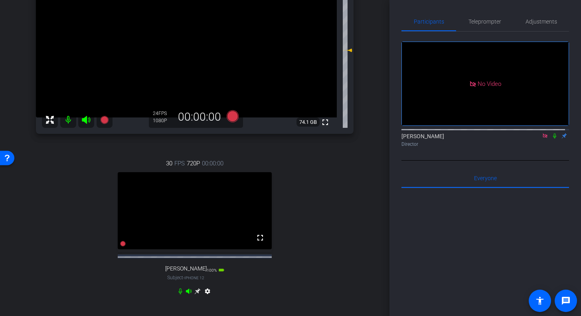
click at [542, 133] on icon at bounding box center [545, 136] width 6 height 6
click at [550, 139] on mat-icon "flip" at bounding box center [555, 135] width 10 height 7
click at [523, 139] on icon at bounding box center [526, 136] width 6 height 6
click at [521, 143] on div at bounding box center [290, 158] width 581 height 316
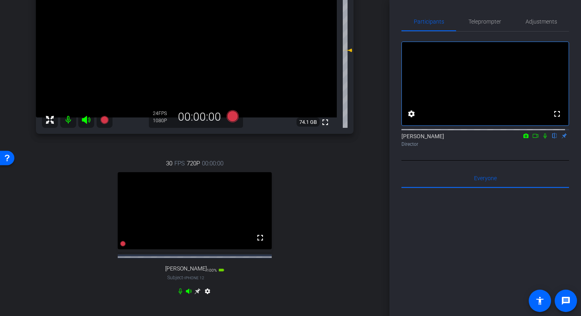
click at [533, 139] on icon at bounding box center [536, 136] width 6 height 6
click at [479, 21] on span "Teleprompter" at bounding box center [485, 22] width 33 height 6
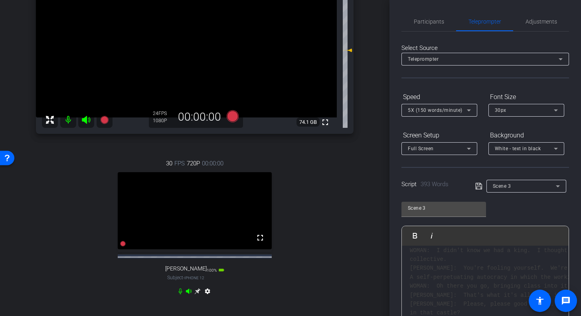
scroll to position [162, 0]
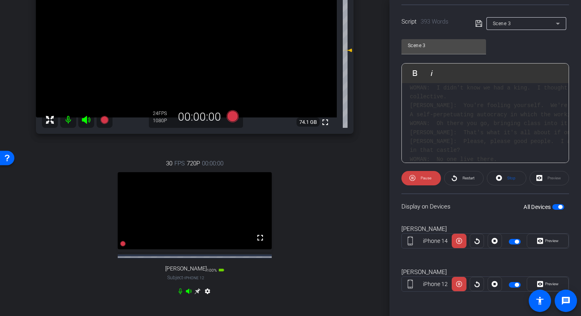
drag, startPoint x: 385, startPoint y: 222, endPoint x: 386, endPoint y: 174, distance: 47.9
click at [386, 174] on div "arrow_back [PERSON_NAME] [PERSON_NAME] Test Back to project Send invite account…" at bounding box center [195, 158] width 390 height 316
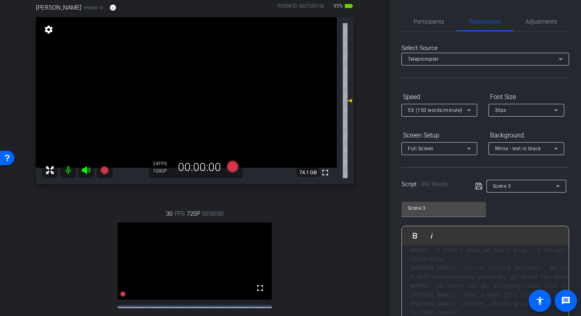
scroll to position [43, 0]
click at [430, 21] on span "Participants" at bounding box center [429, 22] width 30 height 6
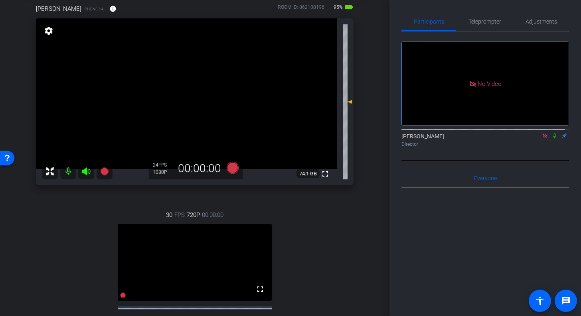
click at [542, 133] on icon at bounding box center [545, 136] width 6 height 6
click at [544, 139] on icon at bounding box center [545, 135] width 3 height 5
click at [542, 139] on icon at bounding box center [545, 136] width 6 height 6
click at [533, 139] on icon at bounding box center [536, 136] width 6 height 6
click at [552, 139] on icon at bounding box center [555, 136] width 6 height 6
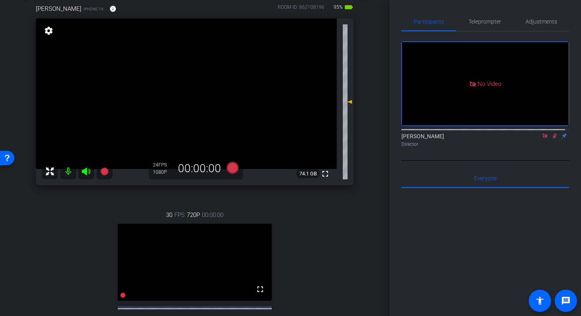
click at [553, 139] on icon at bounding box center [555, 135] width 4 height 5
click at [543, 138] on icon at bounding box center [545, 135] width 4 height 4
click at [538, 21] on span "Adjustments" at bounding box center [542, 22] width 32 height 6
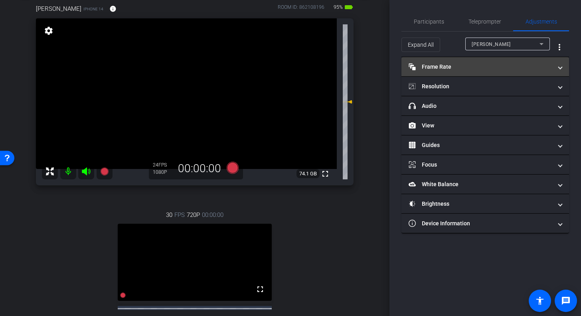
click at [555, 70] on span "Frame Rate Frame Rate" at bounding box center [484, 67] width 150 height 8
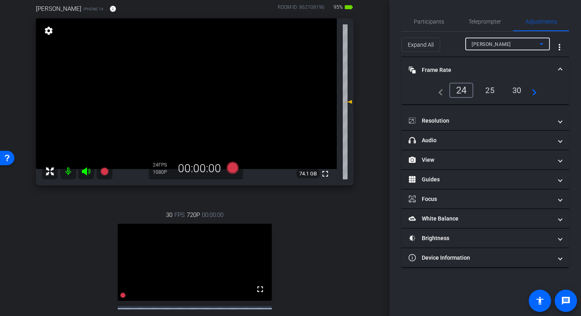
click at [542, 42] on icon at bounding box center [542, 44] width 10 height 10
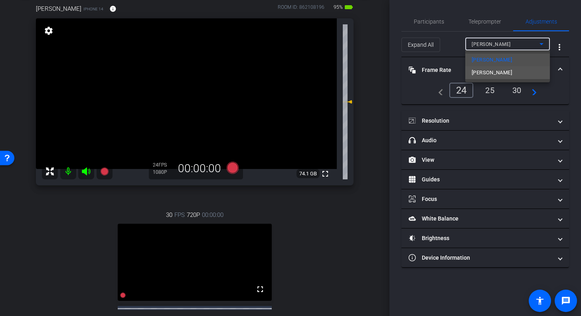
click at [476, 72] on span "[PERSON_NAME]" at bounding box center [492, 73] width 40 height 10
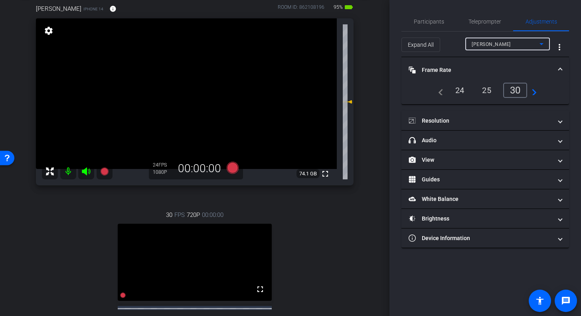
click at [459, 90] on div "24" at bounding box center [459, 90] width 21 height 14
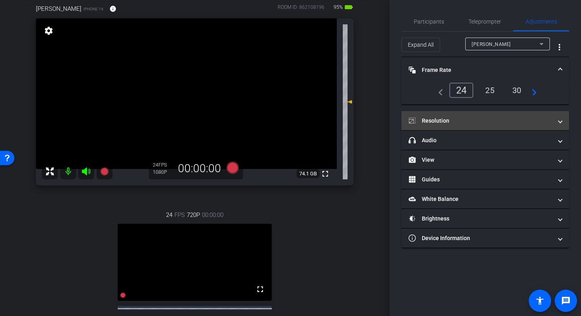
click at [484, 119] on mat-panel-title "Resolution" at bounding box center [481, 121] width 144 height 8
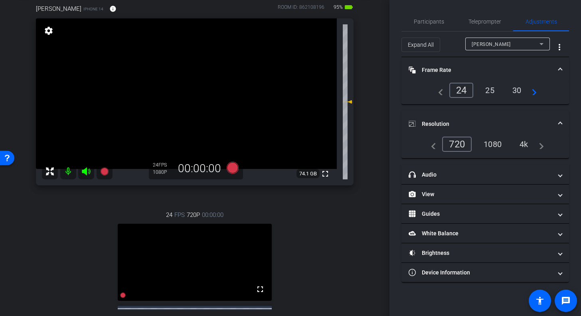
click at [494, 142] on div "1080" at bounding box center [493, 144] width 30 height 14
click at [487, 8] on div "Participants Teleprompter Adjustments settings [PERSON_NAME] flip Director Ever…" at bounding box center [486, 158] width 192 height 316
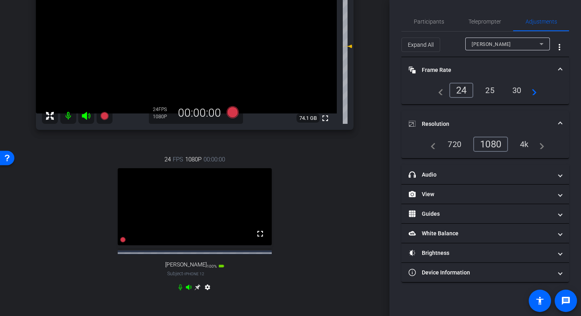
scroll to position [105, 0]
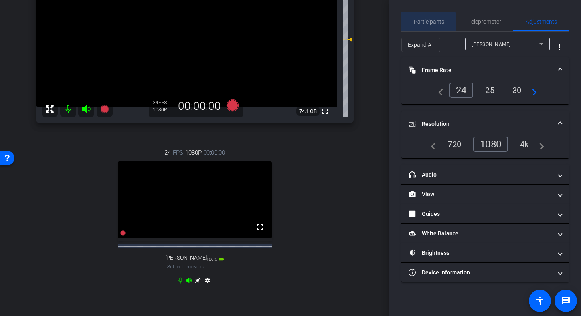
click at [428, 22] on span "Participants" at bounding box center [429, 22] width 30 height 6
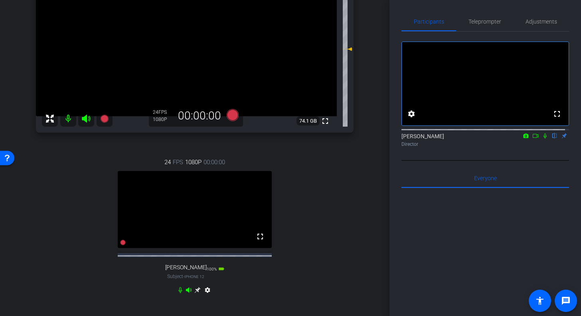
scroll to position [91, 0]
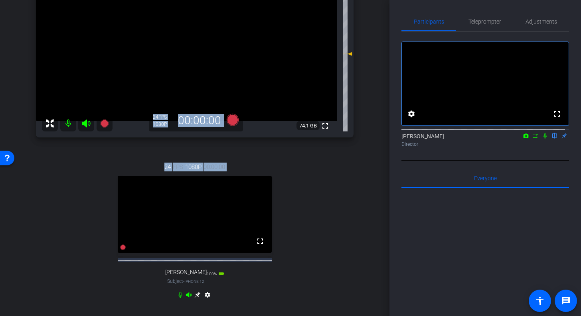
drag, startPoint x: 384, startPoint y: 176, endPoint x: 388, endPoint y: 135, distance: 41.7
click at [388, 135] on div "arrow_back [PERSON_NAME] [PERSON_NAME] Test Back to project Send invite account…" at bounding box center [195, 158] width 390 height 316
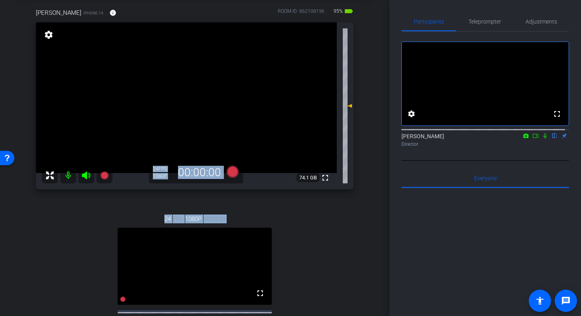
scroll to position [40, 0]
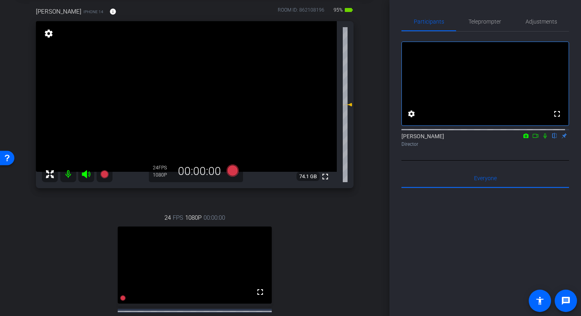
click at [370, 137] on div "arrow_back [PERSON_NAME] [PERSON_NAME] Test Back to project Send invite account…" at bounding box center [195, 118] width 390 height 316
click at [354, 253] on div "[PERSON_NAME] iPhone 14 info ROOM ID: 862108196 95% battery_std fullscreen sett…" at bounding box center [195, 183] width 350 height 379
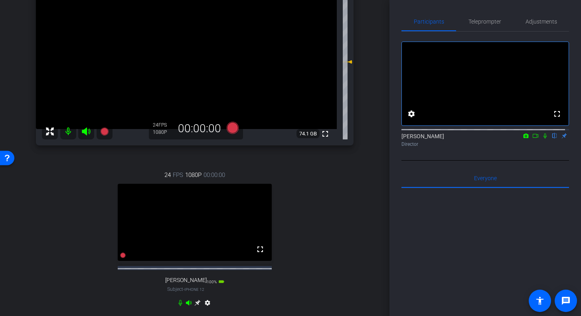
scroll to position [85, 0]
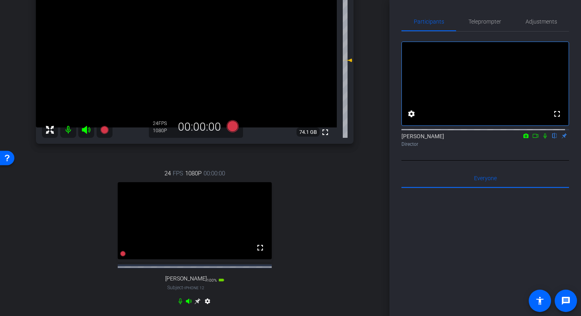
click at [196, 304] on icon at bounding box center [197, 301] width 6 height 6
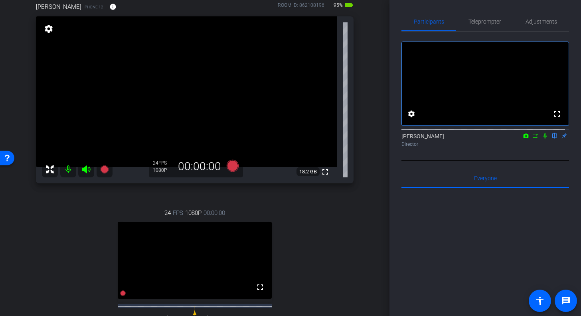
scroll to position [0, 0]
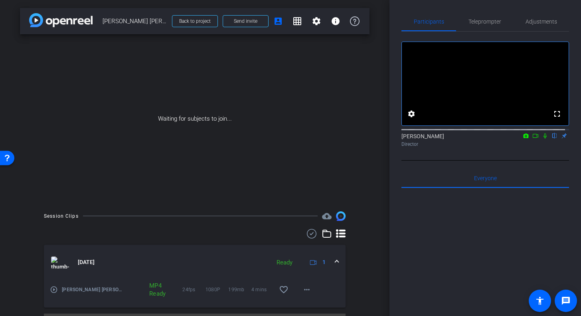
drag, startPoint x: 385, startPoint y: 50, endPoint x: 382, endPoint y: 141, distance: 91.5
click at [382, 141] on div "arrow_back [PERSON_NAME] [PERSON_NAME] Test Back to project Send invite account…" at bounding box center [195, 158] width 390 height 316
click at [200, 19] on span "Back to project" at bounding box center [195, 21] width 32 height 6
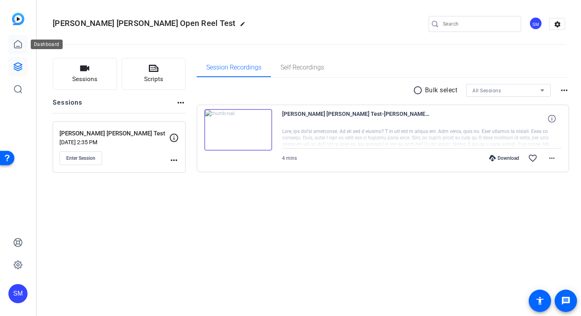
click at [20, 44] on icon at bounding box center [18, 45] width 10 height 10
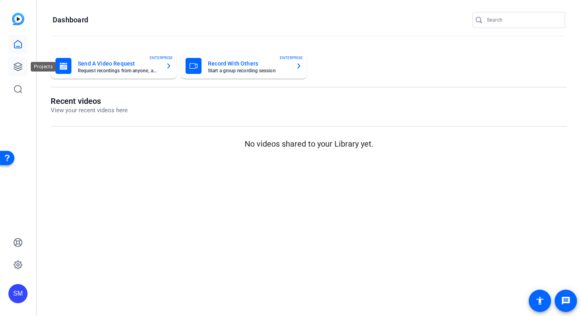
click at [16, 62] on icon at bounding box center [18, 67] width 10 height 10
